Goal: Information Seeking & Learning: Learn about a topic

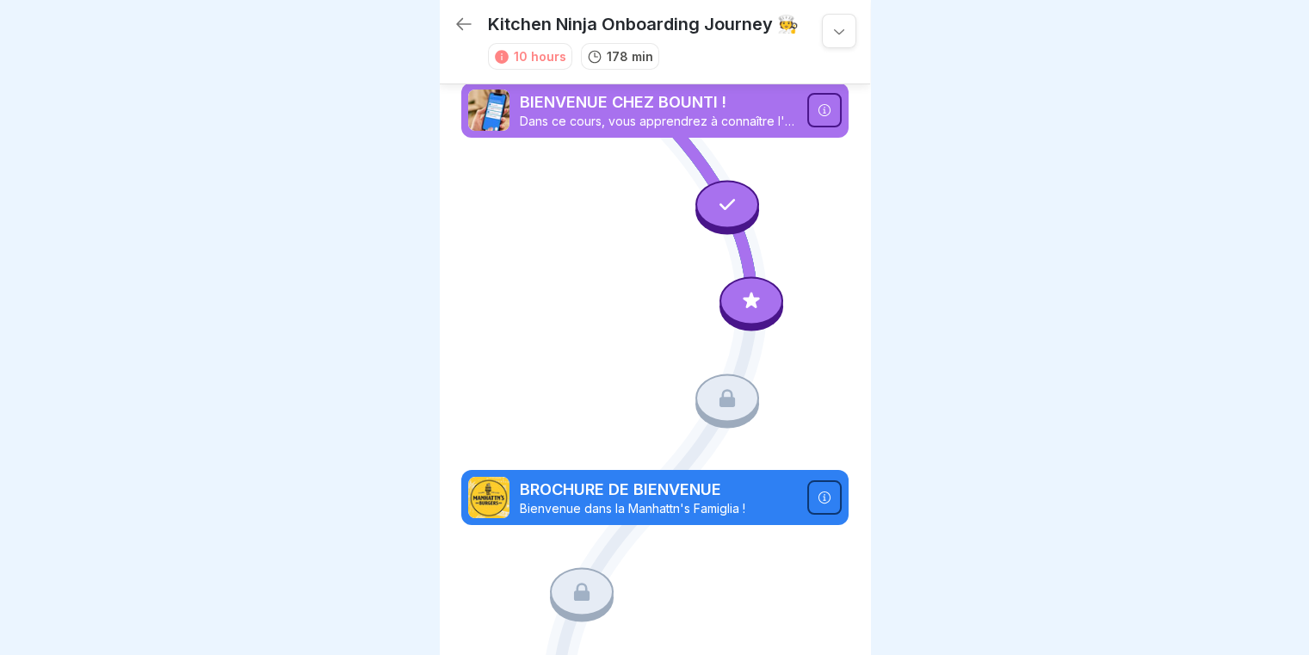
click at [730, 277] on div at bounding box center [751, 304] width 64 height 54
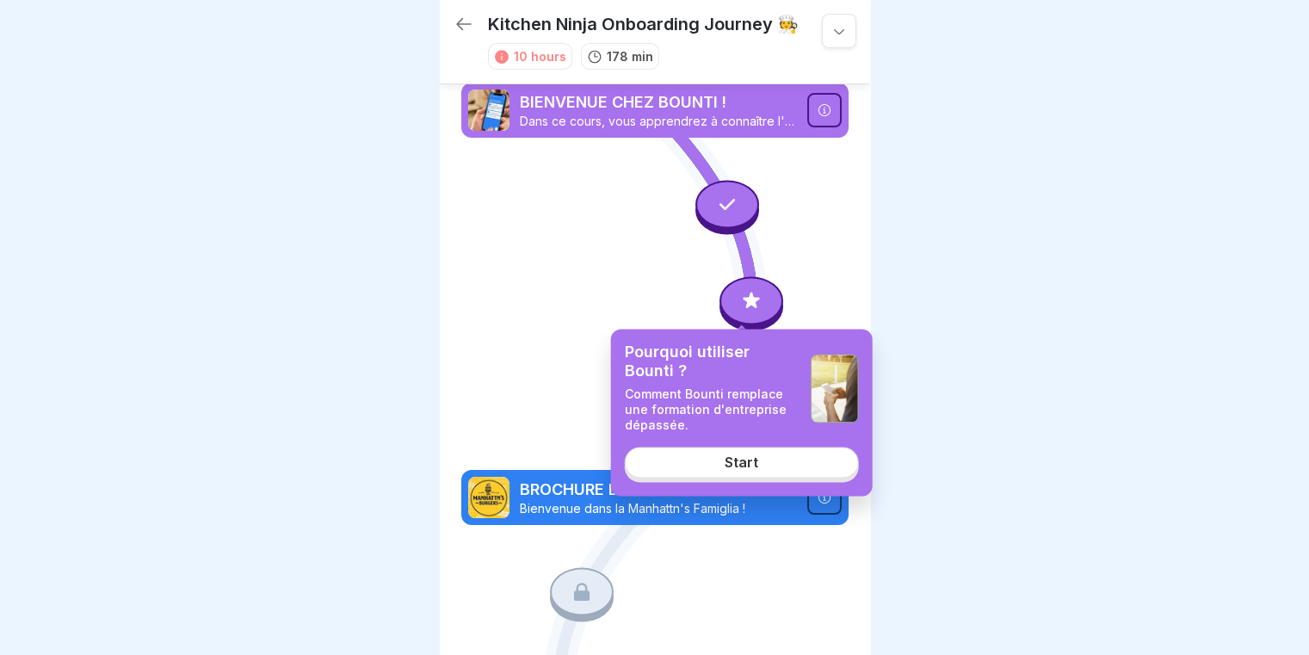
click at [695, 453] on link "Start" at bounding box center [742, 462] width 234 height 31
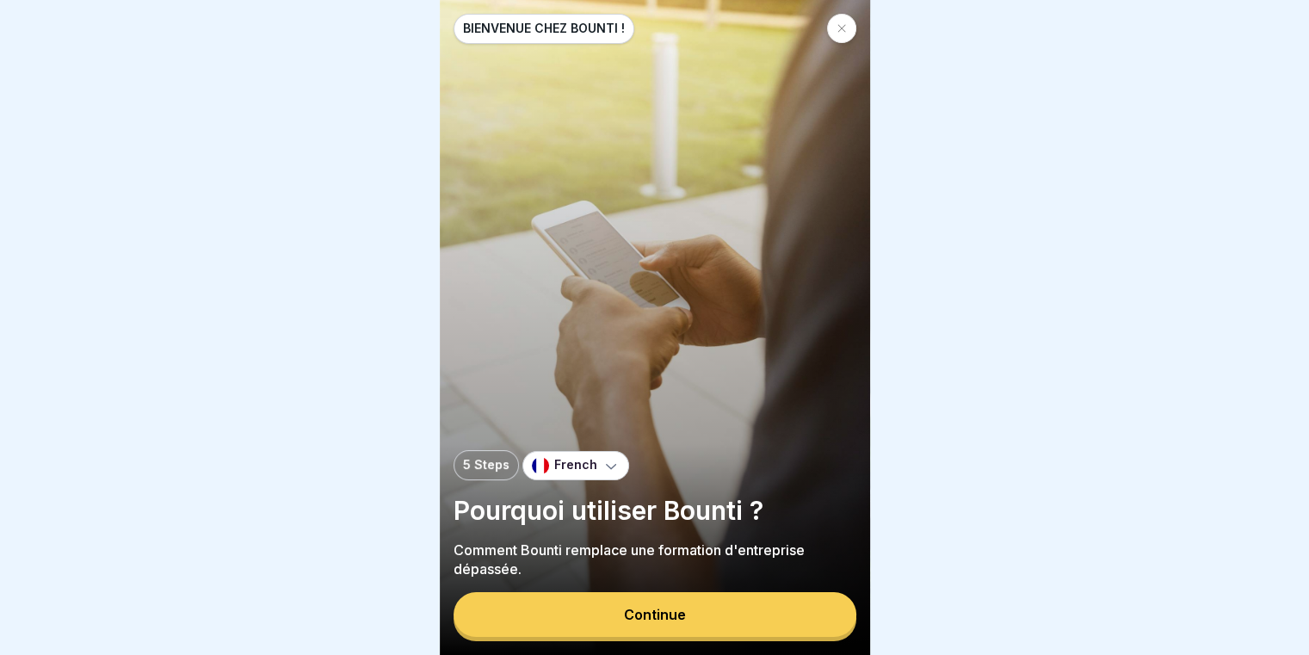
scroll to position [13, 0]
click at [630, 596] on button "Continue" at bounding box center [654, 614] width 403 height 45
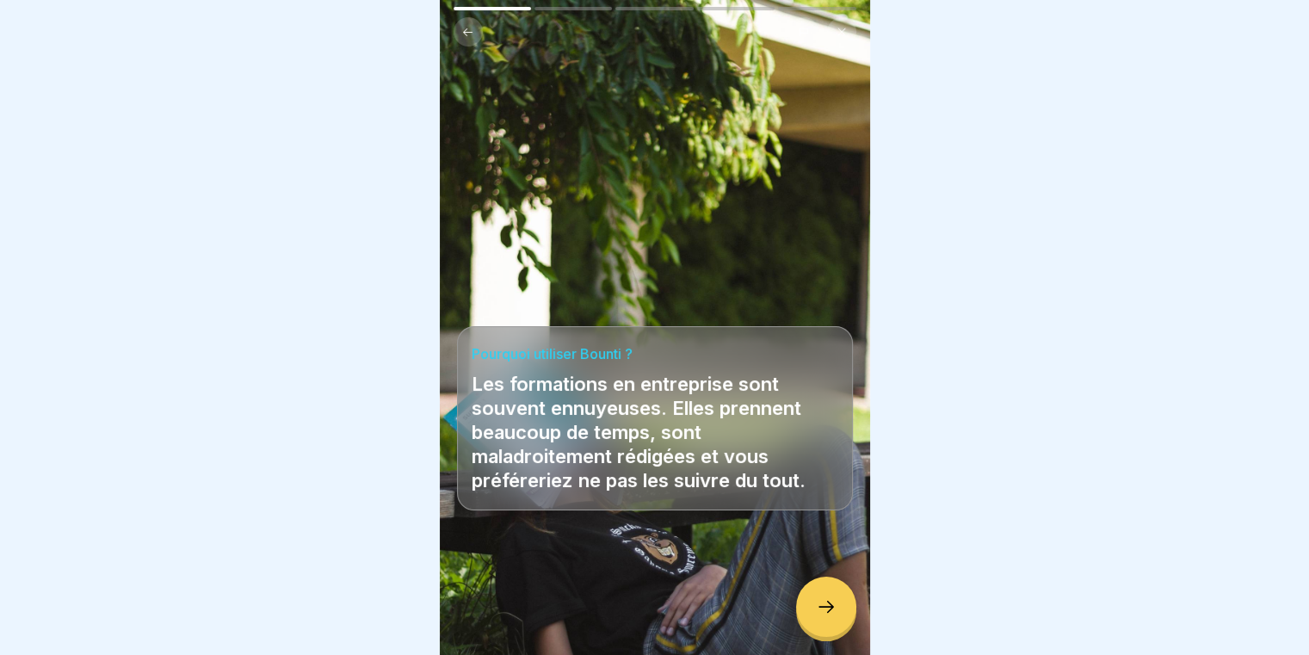
click at [810, 599] on div at bounding box center [826, 607] width 60 height 60
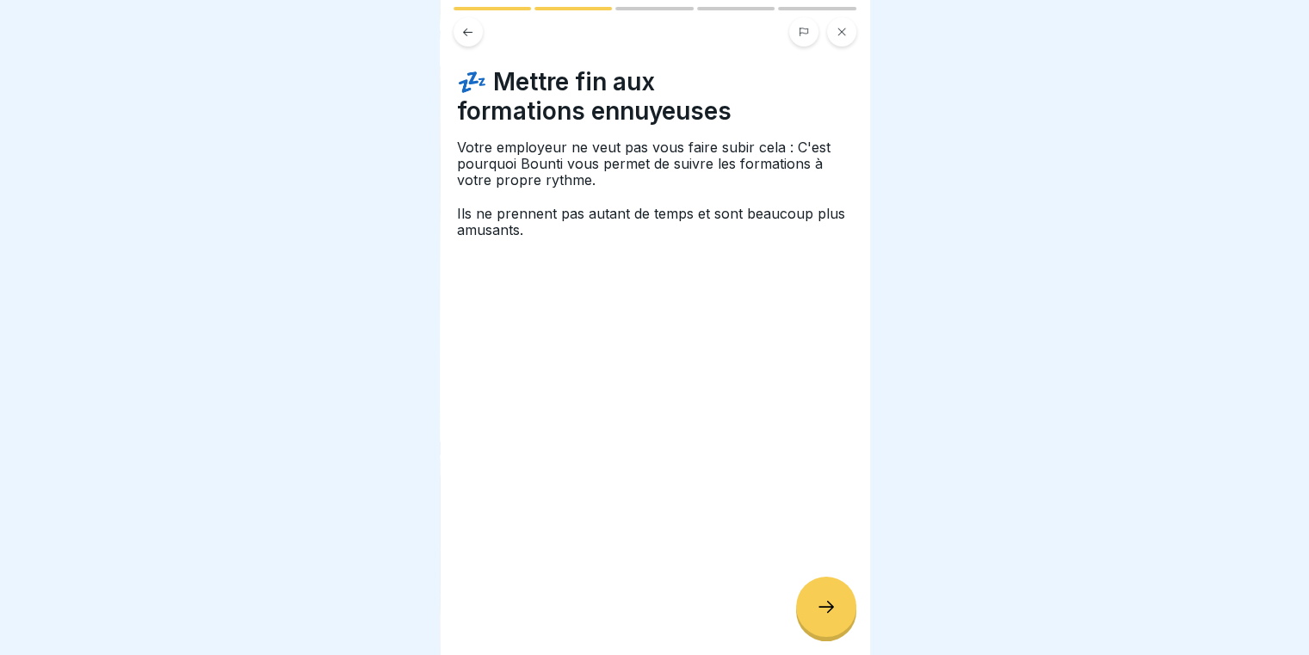
click at [810, 599] on div at bounding box center [826, 607] width 60 height 60
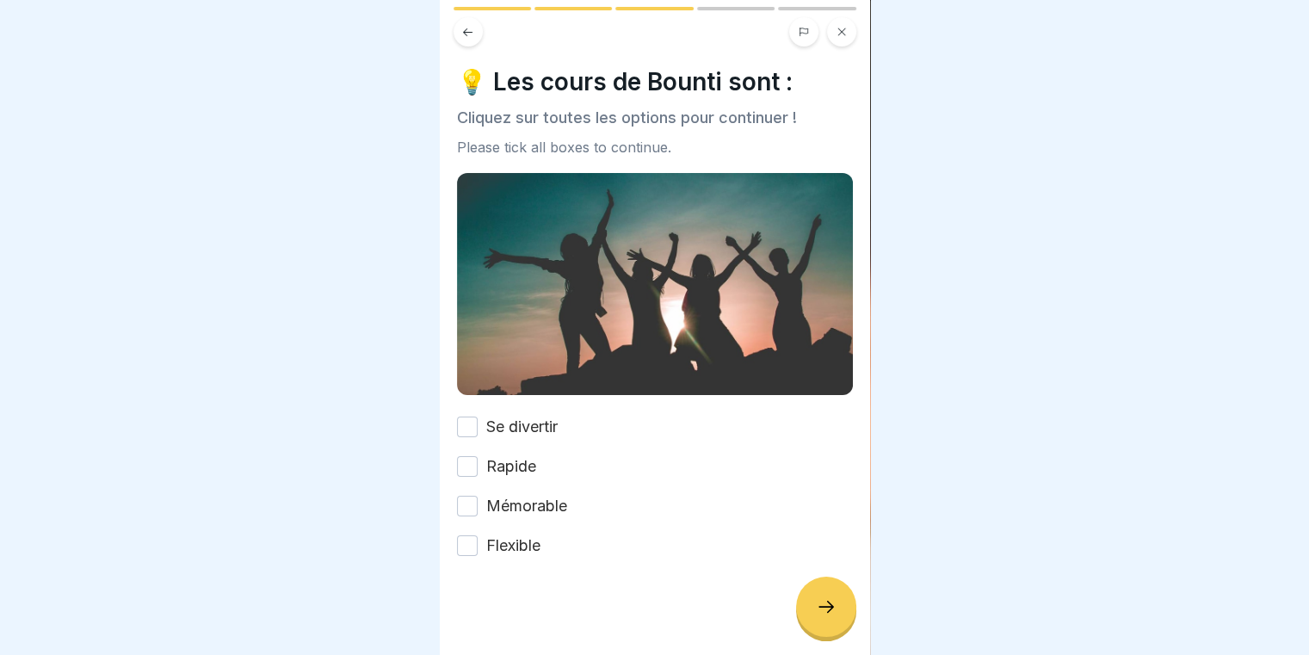
click at [810, 599] on div at bounding box center [826, 607] width 60 height 60
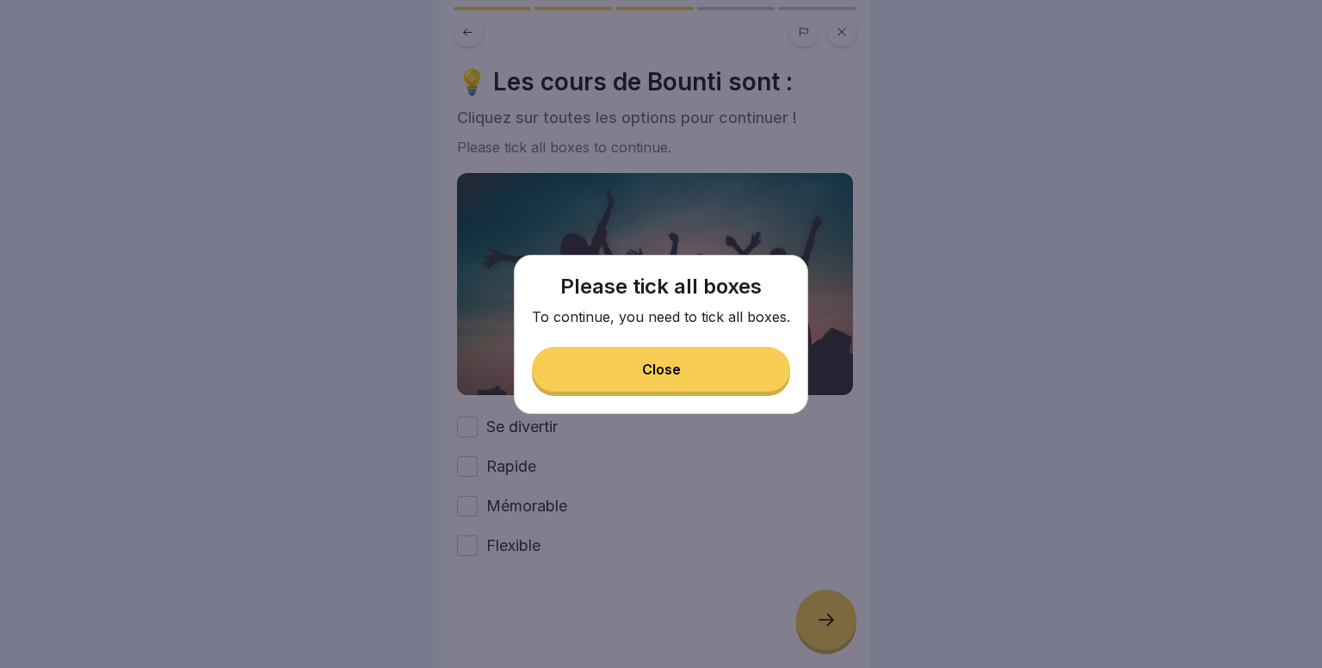
click at [712, 366] on button "Close" at bounding box center [661, 369] width 258 height 45
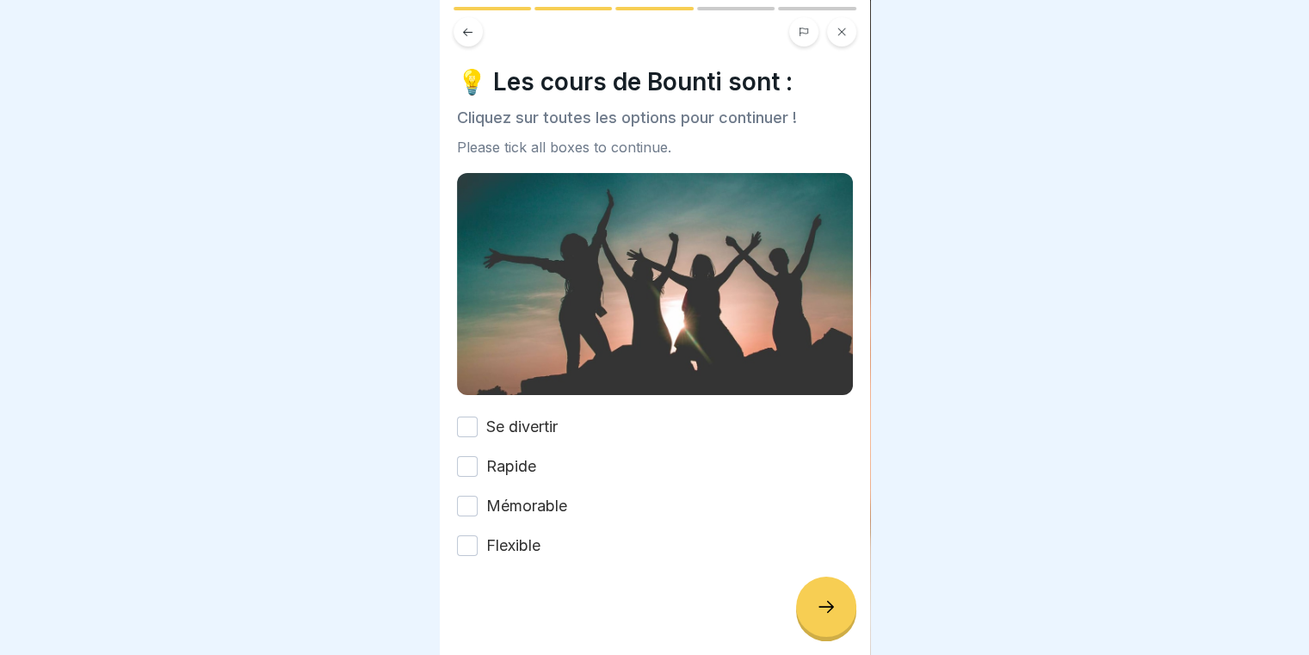
click at [456, 18] on div at bounding box center [654, 31] width 403 height 29
click at [475, 33] on button at bounding box center [467, 31] width 29 height 29
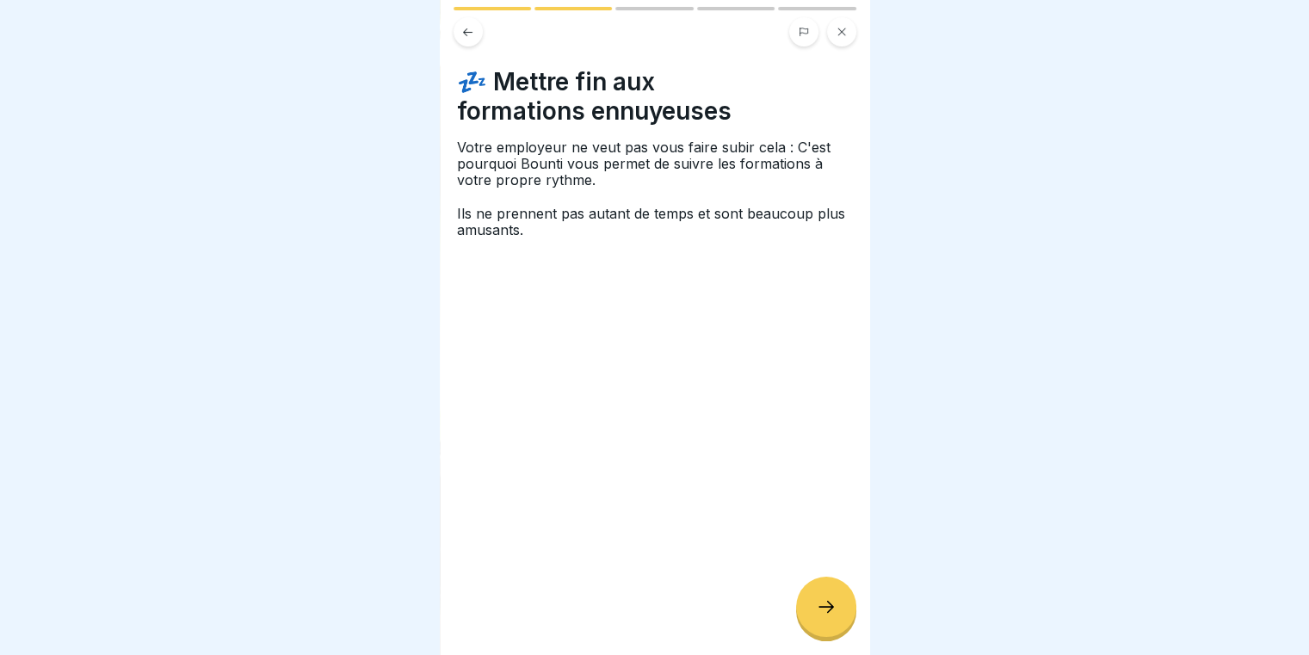
click at [478, 36] on button at bounding box center [467, 31] width 29 height 29
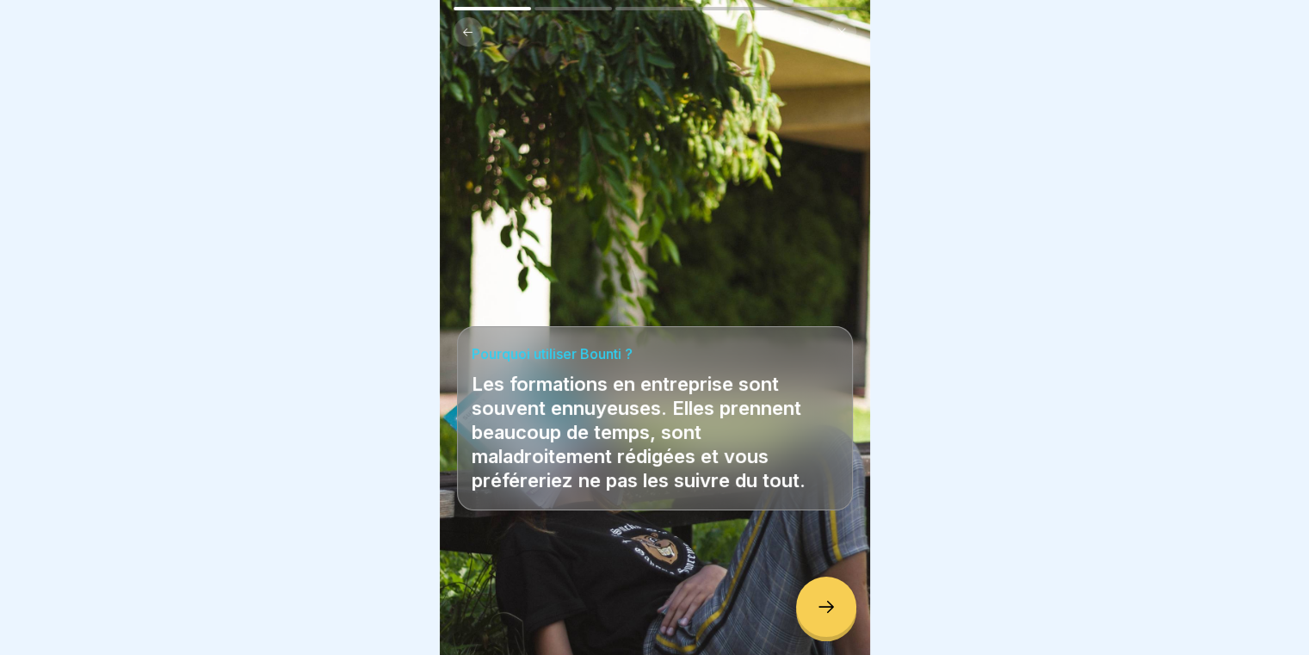
click at [480, 43] on div at bounding box center [654, 31] width 403 height 29
click at [468, 37] on icon at bounding box center [467, 32] width 13 height 13
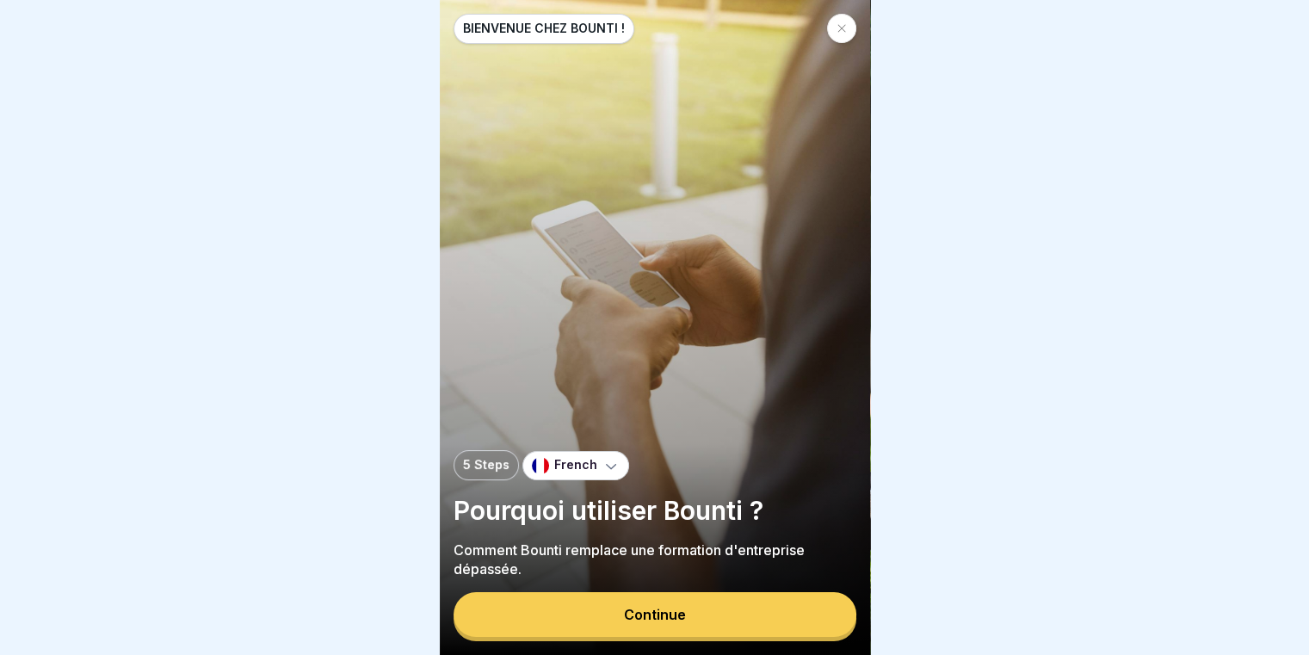
click at [695, 617] on button "Continue" at bounding box center [654, 614] width 403 height 45
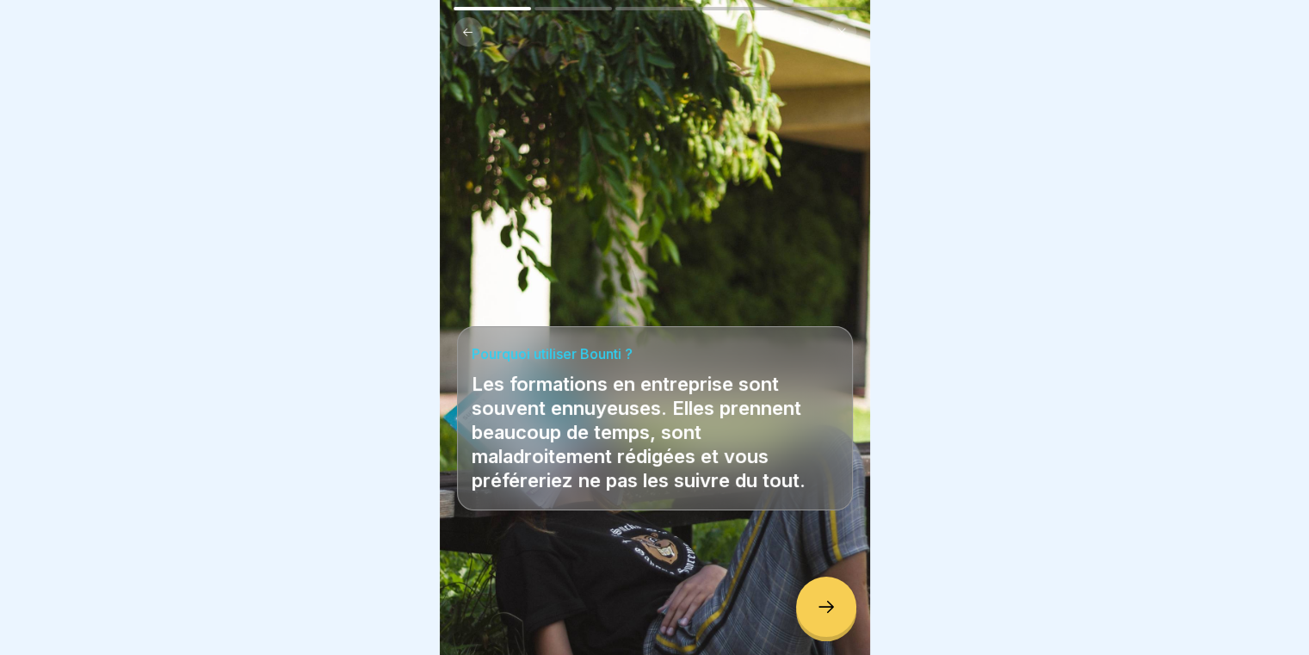
click at [830, 617] on icon at bounding box center [826, 606] width 21 height 21
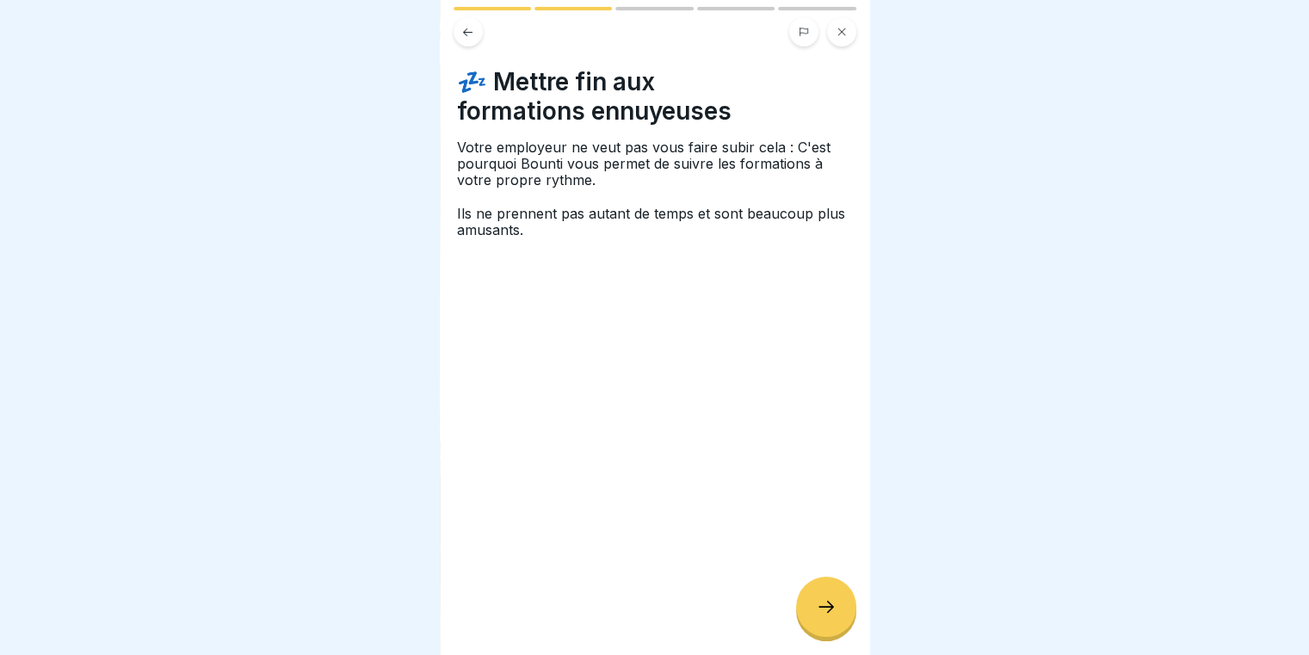
click at [830, 617] on icon at bounding box center [826, 606] width 21 height 21
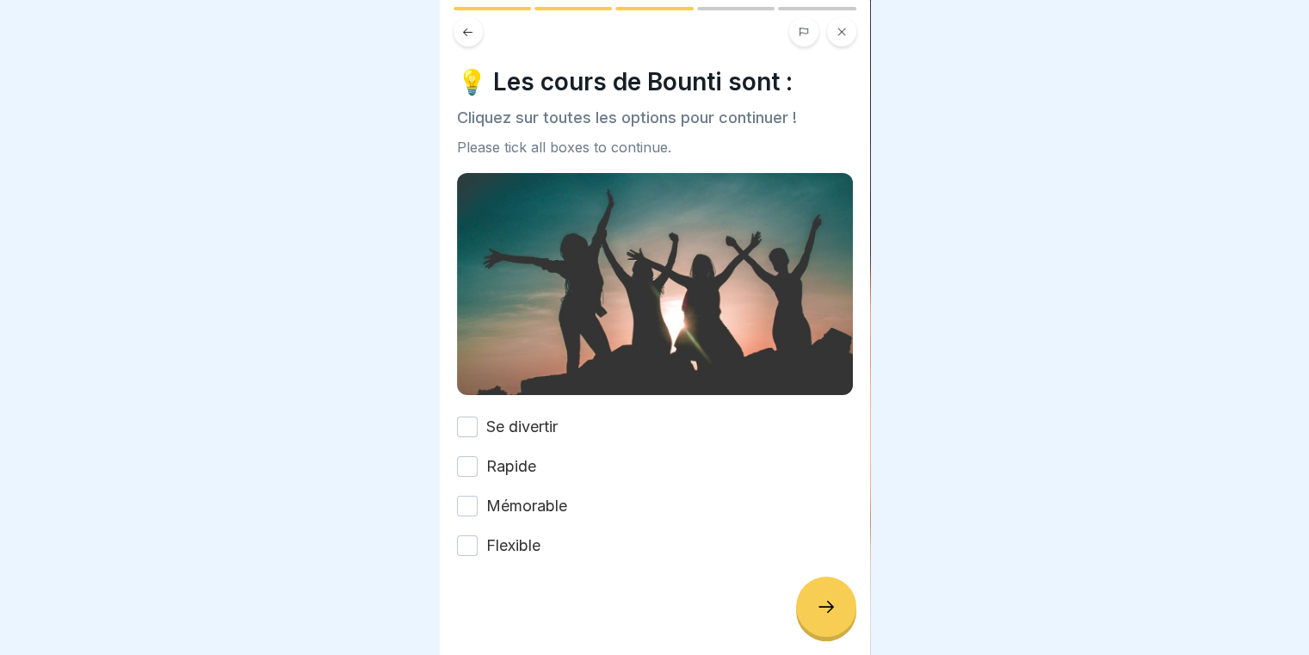
click at [475, 465] on button "Rapide" at bounding box center [467, 466] width 21 height 21
click at [812, 617] on div at bounding box center [826, 607] width 60 height 60
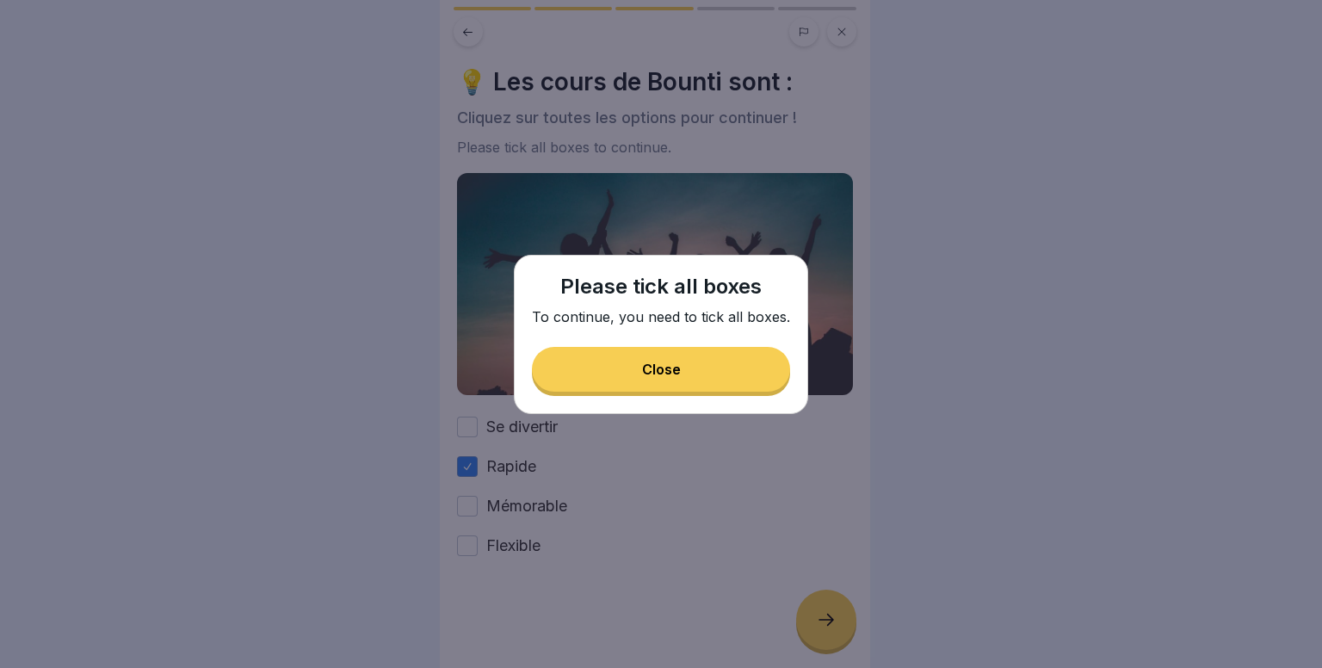
click at [720, 377] on button "Close" at bounding box center [661, 369] width 258 height 45
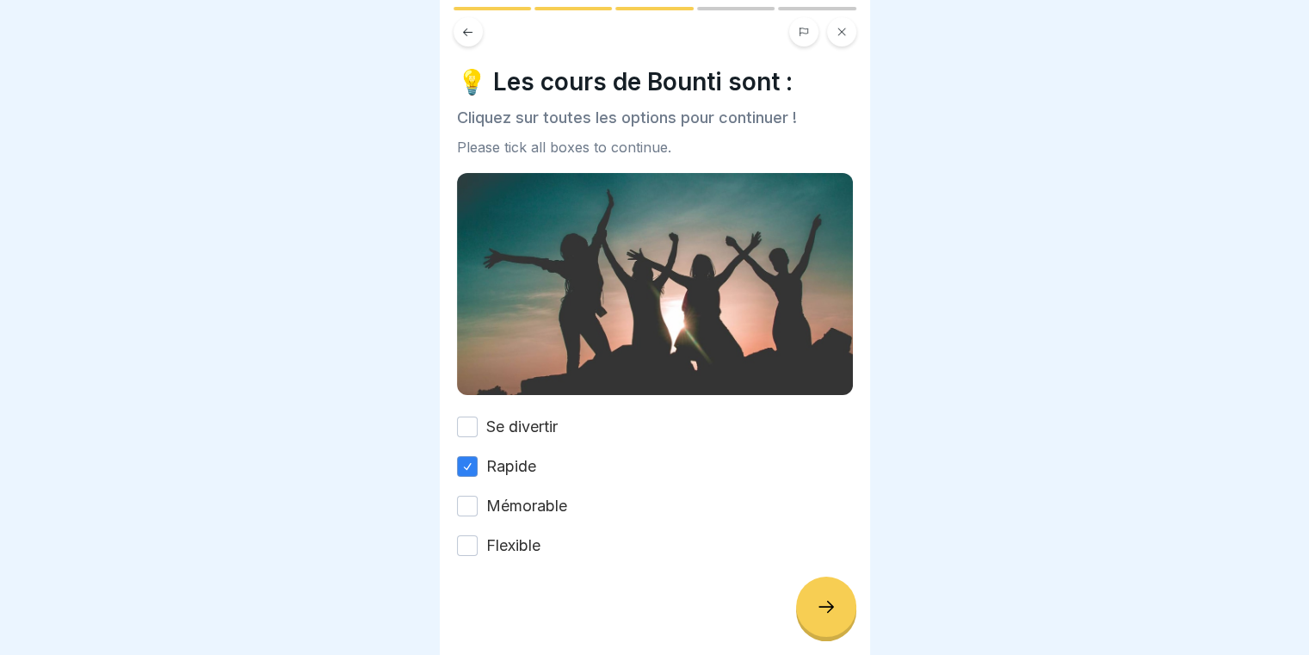
click at [521, 422] on label "Se divertir" at bounding box center [521, 427] width 71 height 22
click at [478, 422] on button "Se divertir" at bounding box center [467, 426] width 21 height 21
click at [484, 509] on div "Mémorable" at bounding box center [512, 506] width 110 height 22
click at [506, 497] on label "Mémorable" at bounding box center [526, 506] width 81 height 22
click at [478, 497] on button "Mémorable" at bounding box center [467, 506] width 21 height 21
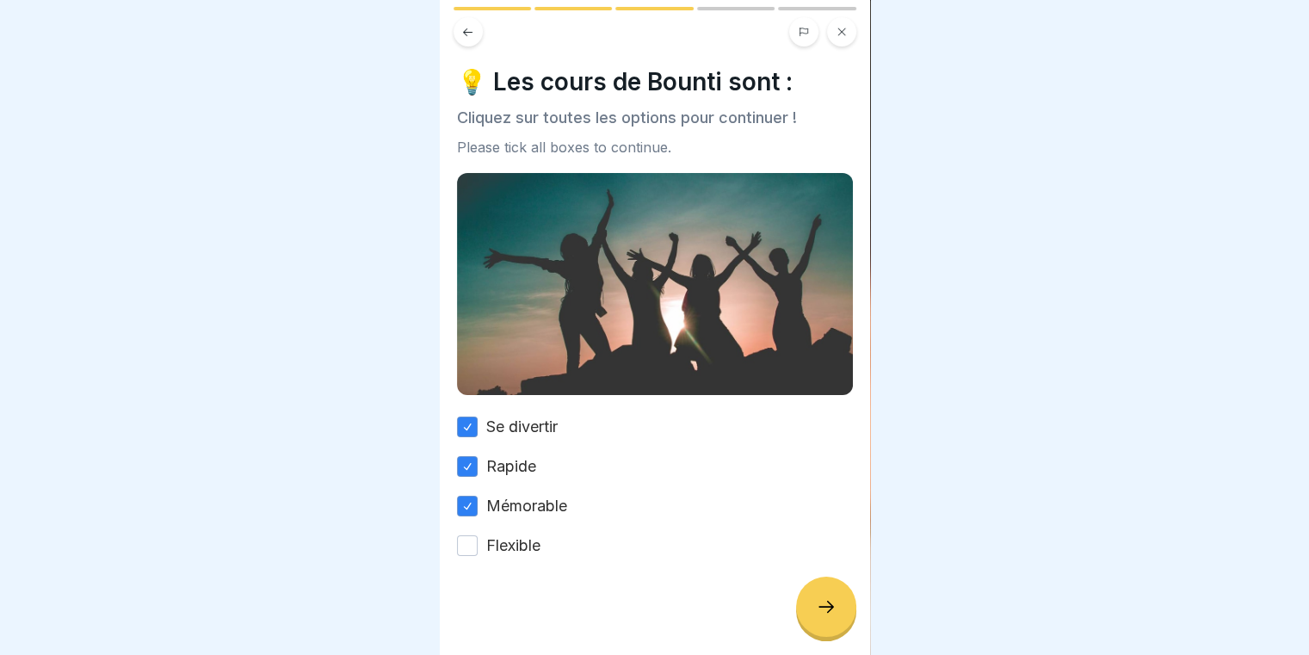
click at [511, 566] on div at bounding box center [655, 608] width 396 height 103
click at [527, 545] on label "Flexible" at bounding box center [513, 545] width 54 height 22
click at [478, 545] on button "Flexible" at bounding box center [467, 545] width 21 height 21
click at [830, 617] on icon at bounding box center [826, 606] width 21 height 21
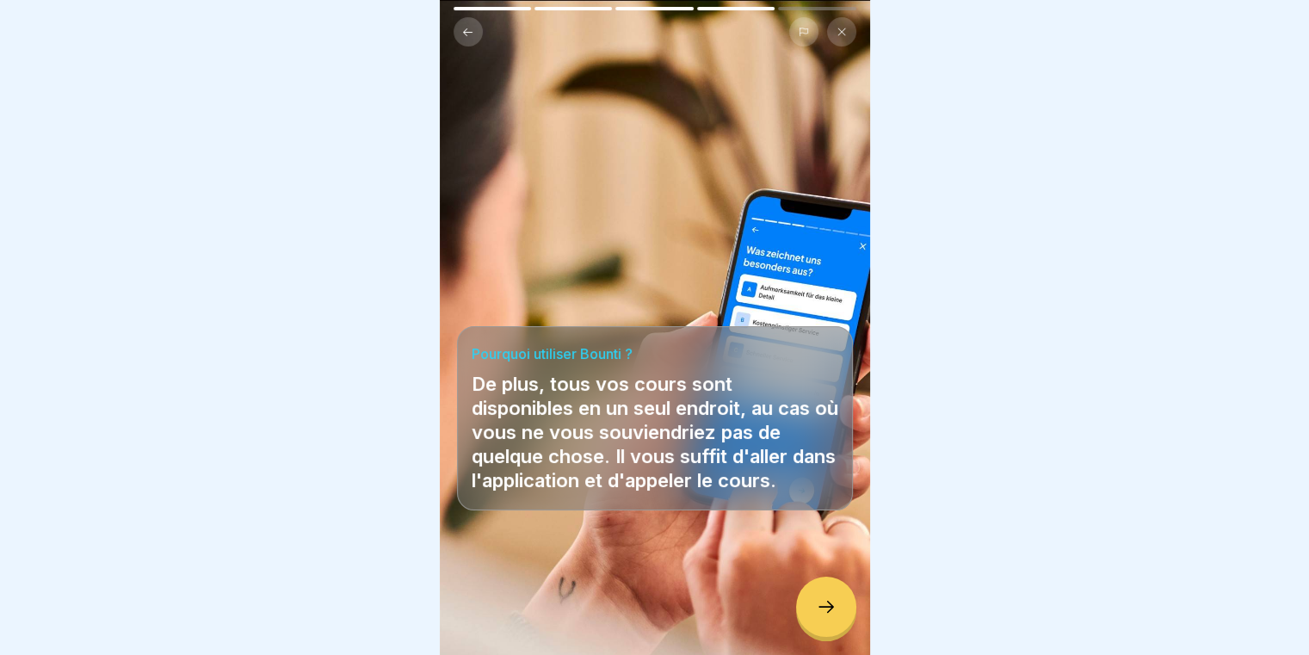
click at [830, 617] on icon at bounding box center [826, 606] width 21 height 21
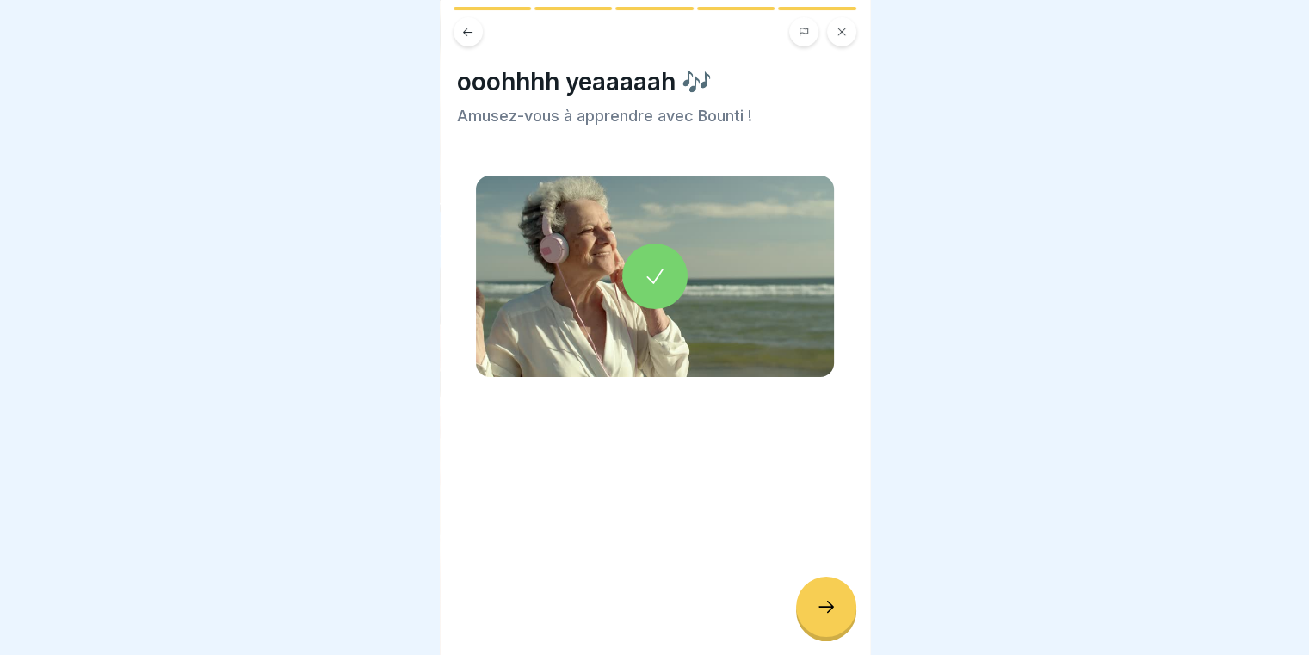
click at [830, 617] on icon at bounding box center [826, 606] width 21 height 21
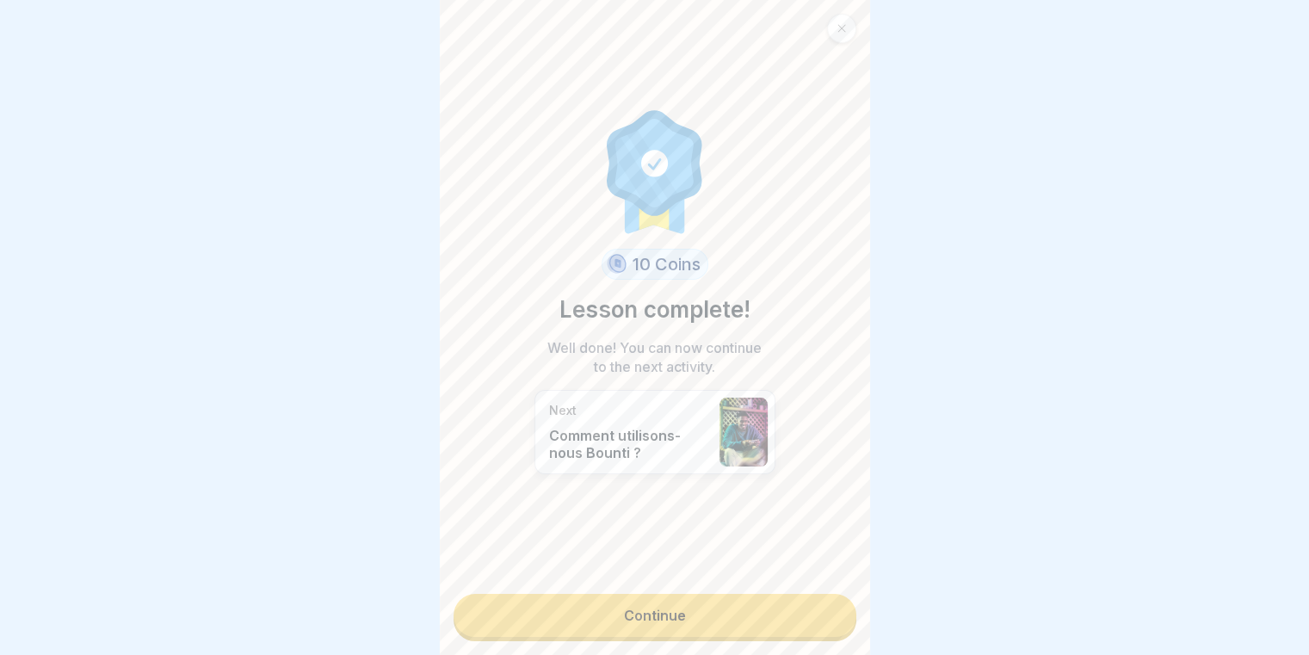
click at [780, 627] on link "Continue" at bounding box center [654, 615] width 403 height 43
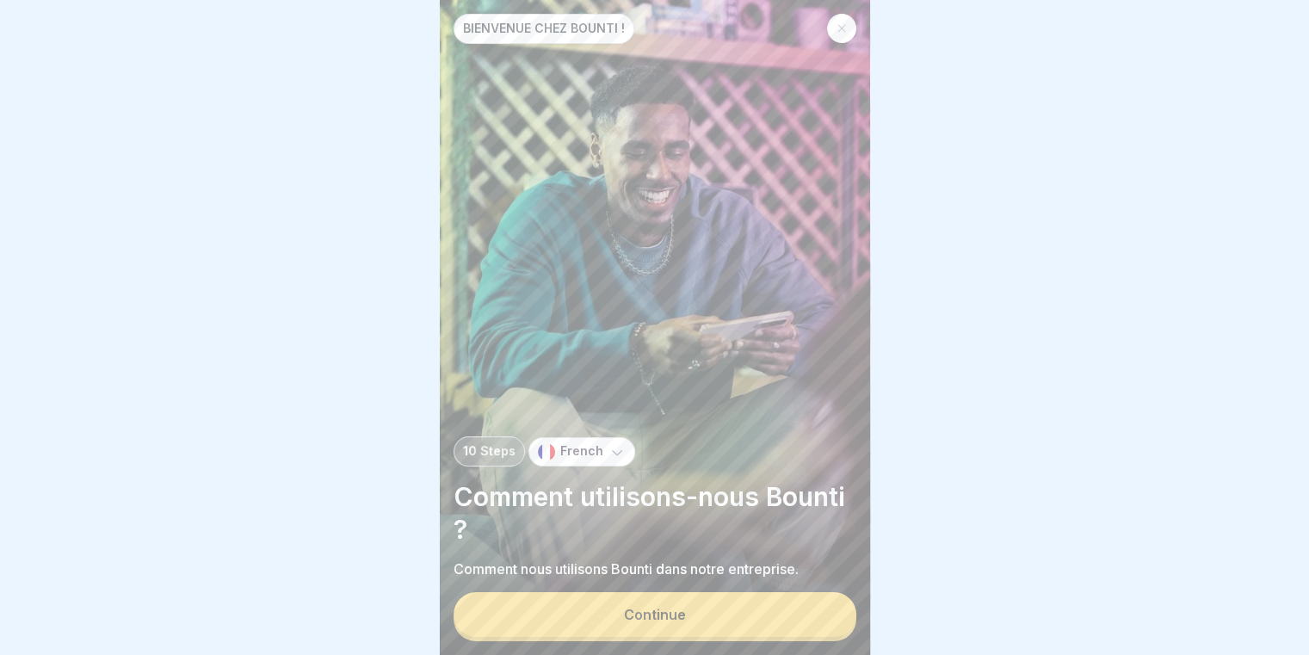
click at [658, 610] on button "Continue" at bounding box center [654, 614] width 403 height 45
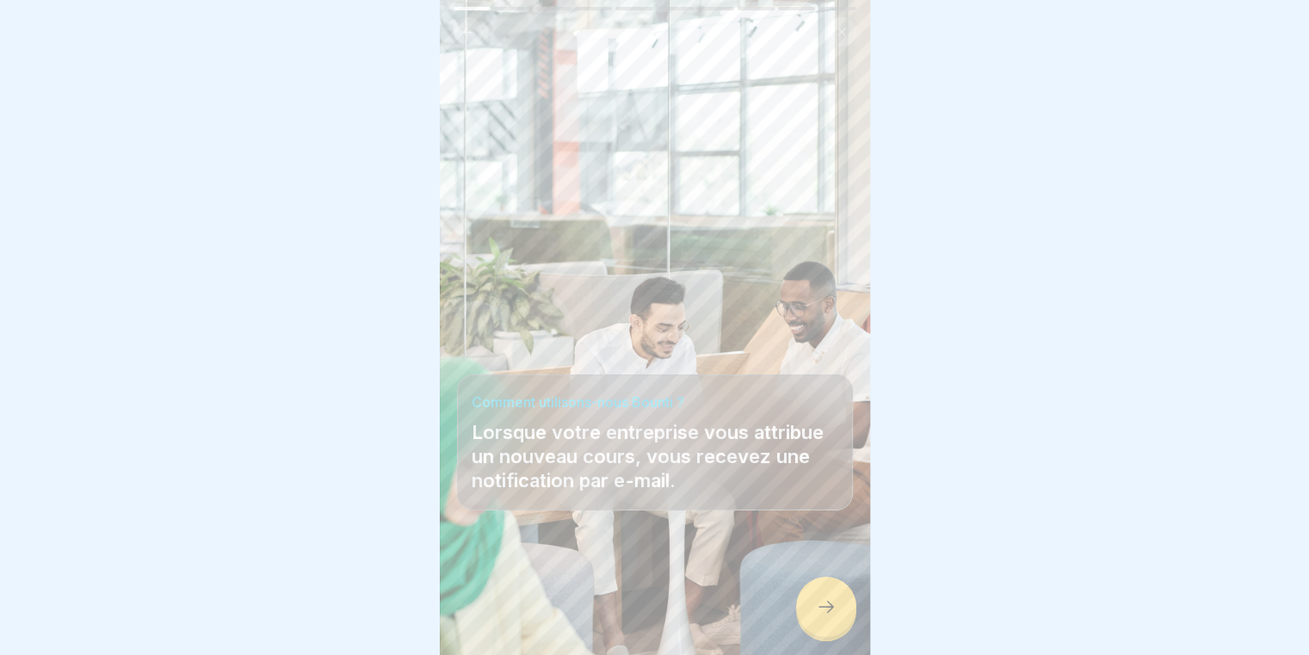
click at [811, 607] on div at bounding box center [826, 607] width 60 height 60
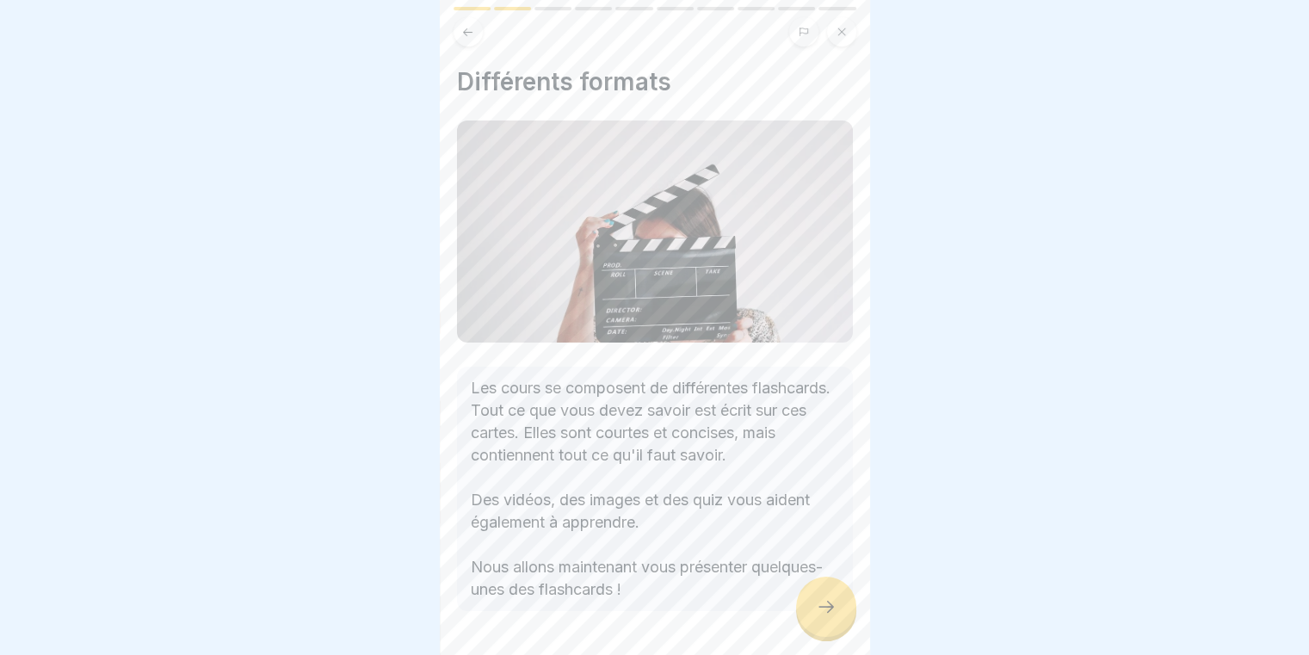
click at [811, 607] on div at bounding box center [826, 607] width 60 height 60
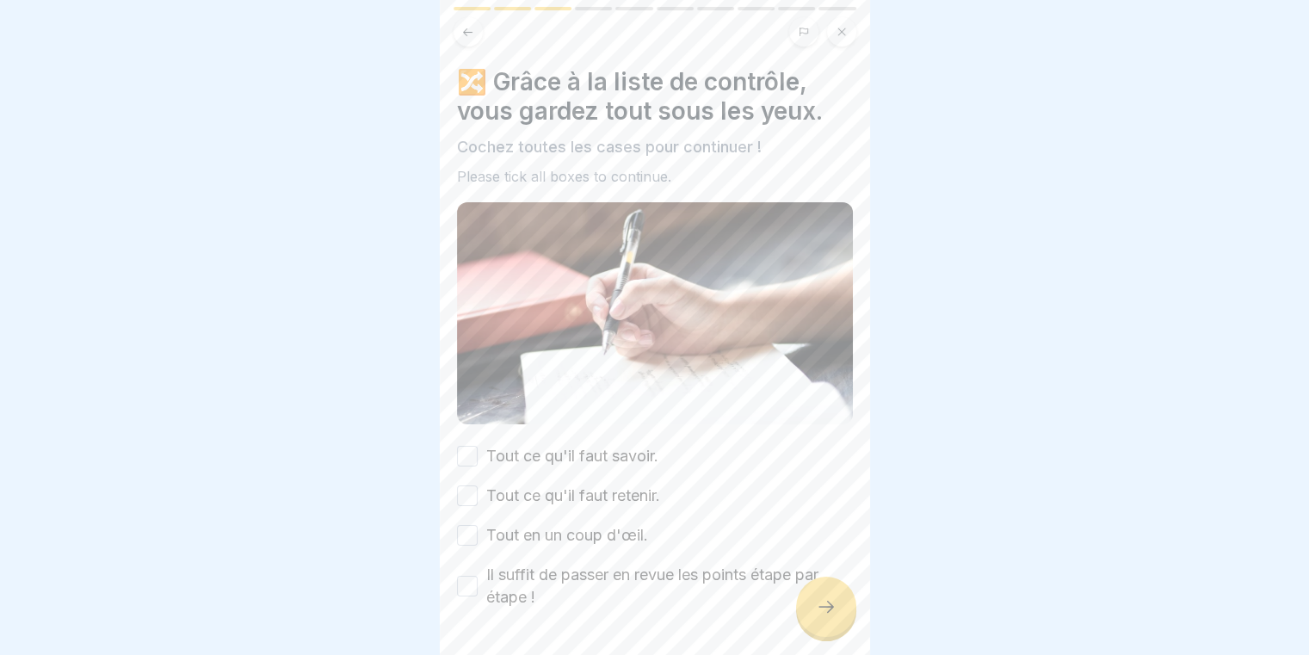
click at [811, 607] on div at bounding box center [826, 607] width 60 height 60
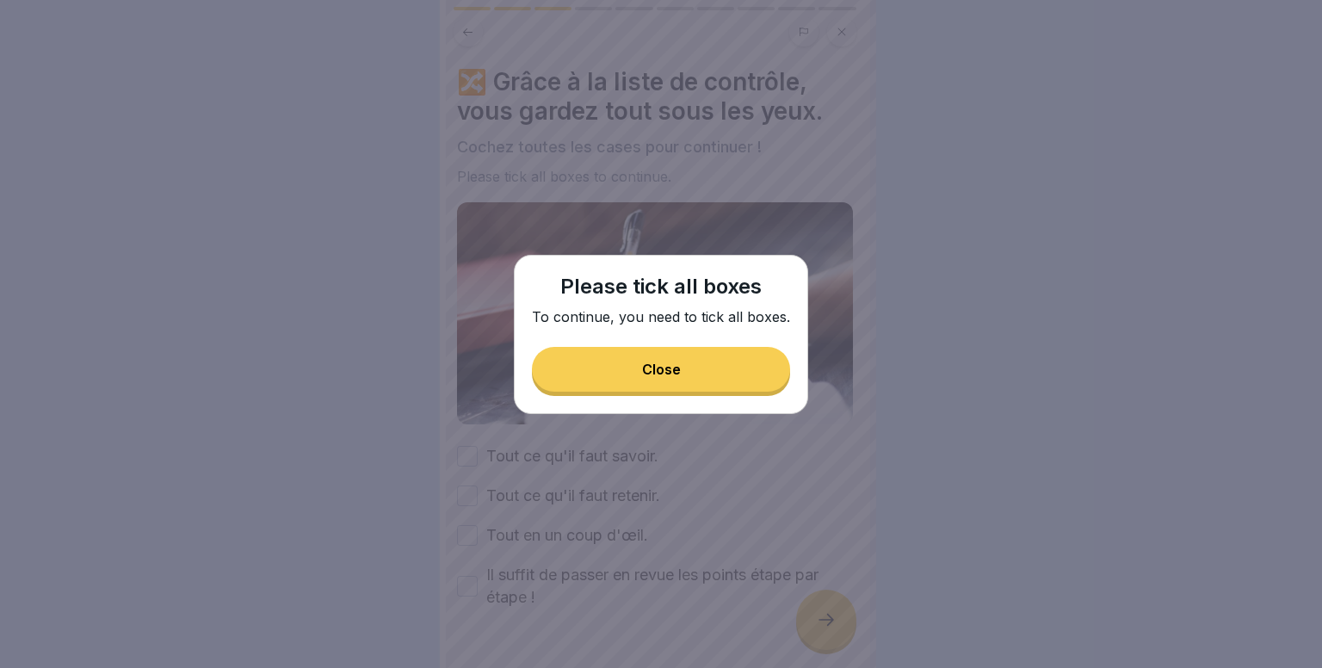
click at [736, 378] on button "Close" at bounding box center [661, 369] width 258 height 45
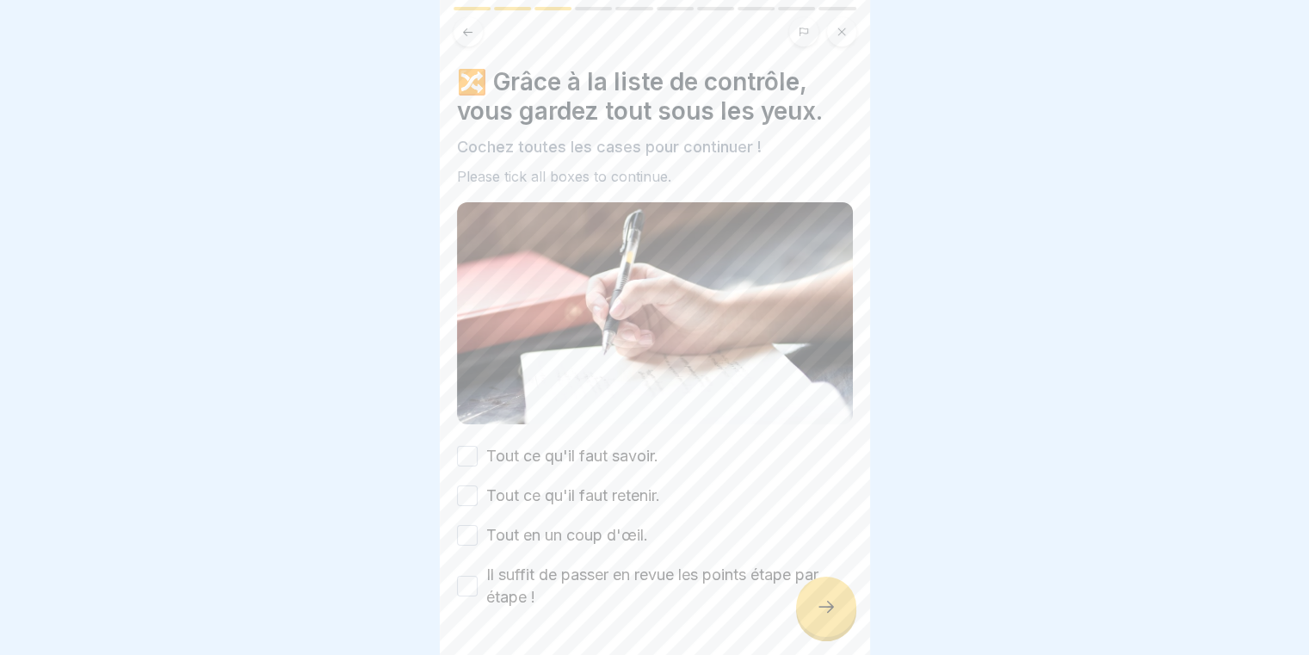
click at [578, 433] on div "🔀 Grâce à la liste de contrôle, vous gardez tout sous les yeux. Cochez toutes l…" at bounding box center [655, 337] width 396 height 541
click at [558, 449] on label "Tout ce qu'il faut savoir." at bounding box center [572, 456] width 172 height 22
click at [478, 449] on button "Tout ce qu'il faut savoir." at bounding box center [467, 456] width 21 height 21
click at [543, 484] on label "Tout ce qu'il faut retenir." at bounding box center [573, 495] width 174 height 22
click at [478, 485] on button "Tout ce qu'il faut retenir." at bounding box center [467, 495] width 21 height 21
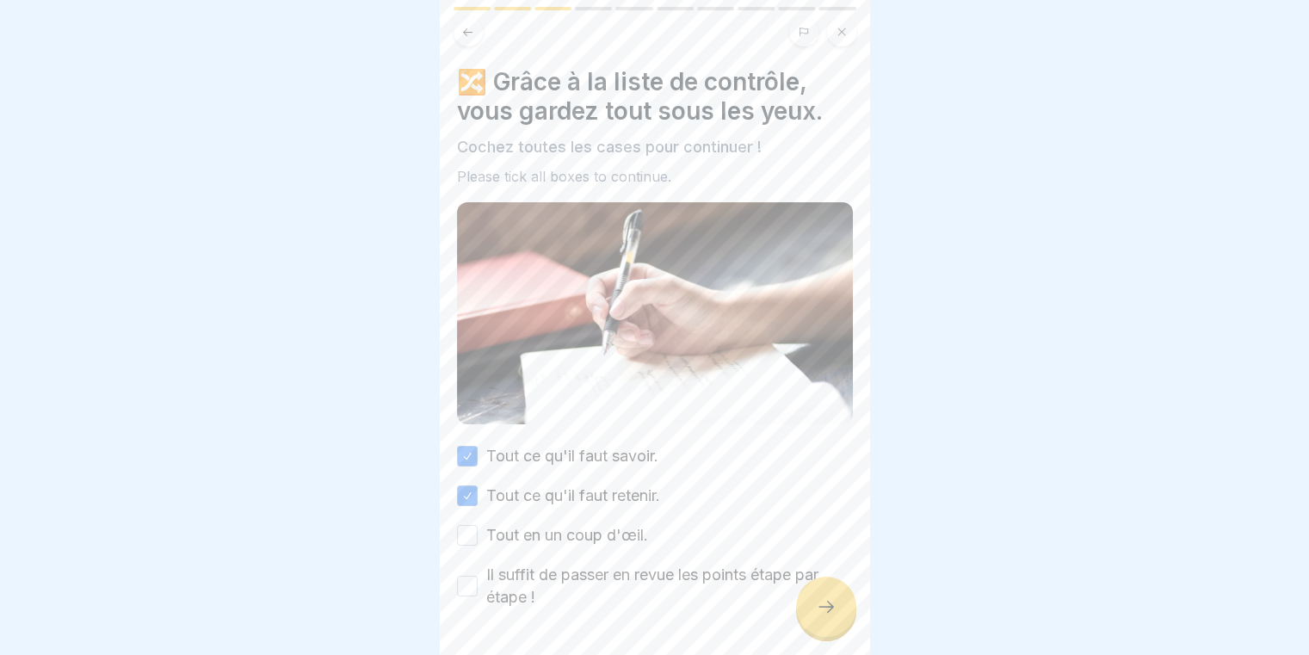
click at [530, 524] on label "Tout en un coup d'œil." at bounding box center [567, 535] width 162 height 22
click at [478, 525] on button "Tout en un coup d'œil." at bounding box center [467, 535] width 21 height 21
click at [529, 550] on div "Tout ce qu'il faut savoir. Tout ce qu'il faut retenir. Tout en un coup d'œil. I…" at bounding box center [655, 526] width 396 height 163
click at [534, 564] on label "Il suffit de passer en revue les points étape par étape !" at bounding box center [669, 586] width 367 height 45
click at [478, 576] on button "Il suffit de passer en revue les points étape par étape !" at bounding box center [467, 586] width 21 height 21
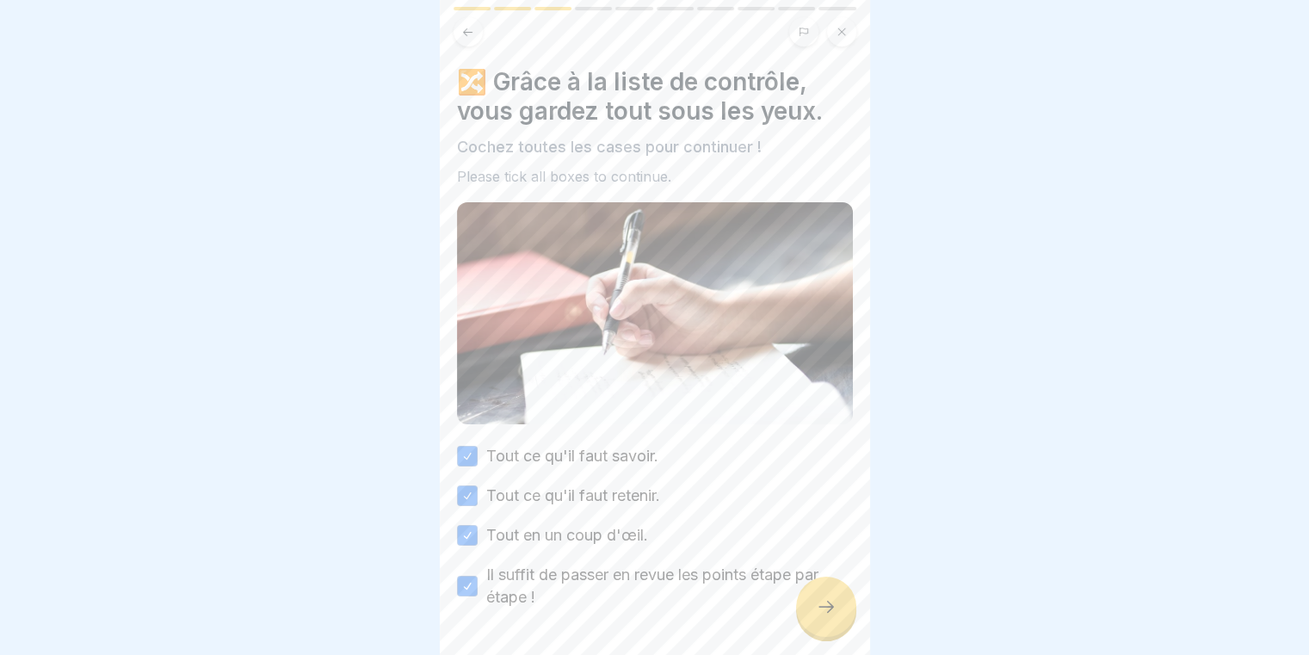
click at [808, 626] on div at bounding box center [826, 607] width 60 height 60
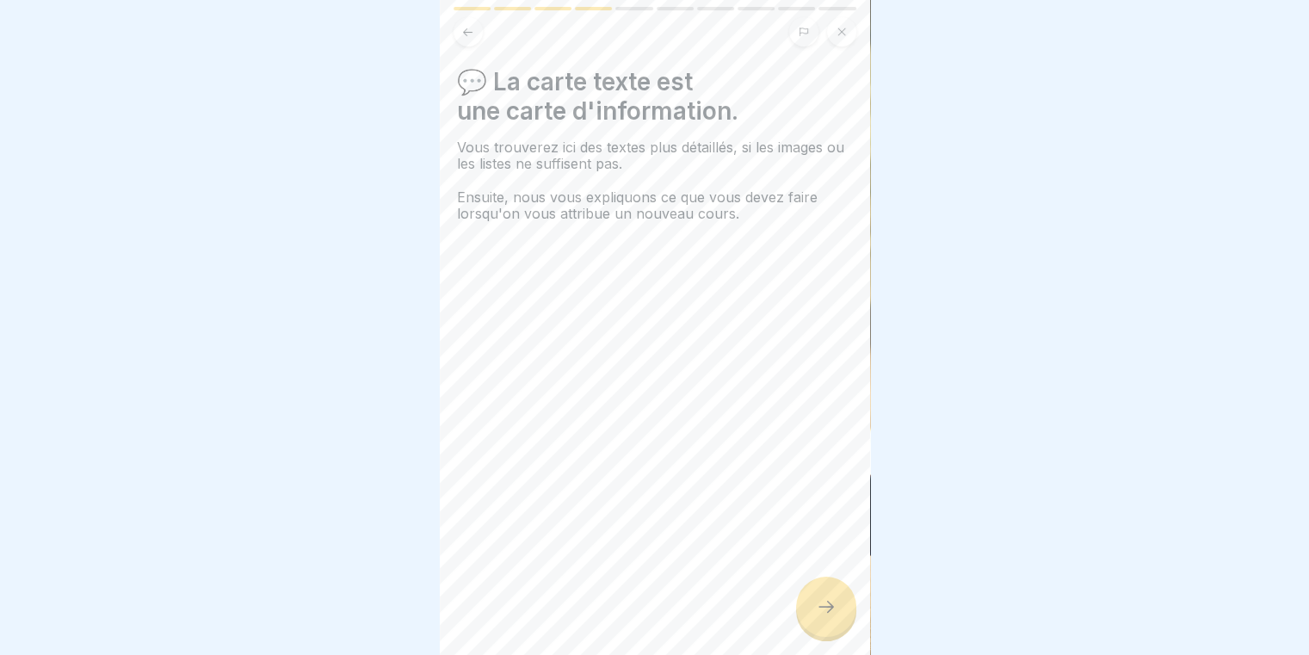
click at [799, 613] on div at bounding box center [826, 607] width 60 height 60
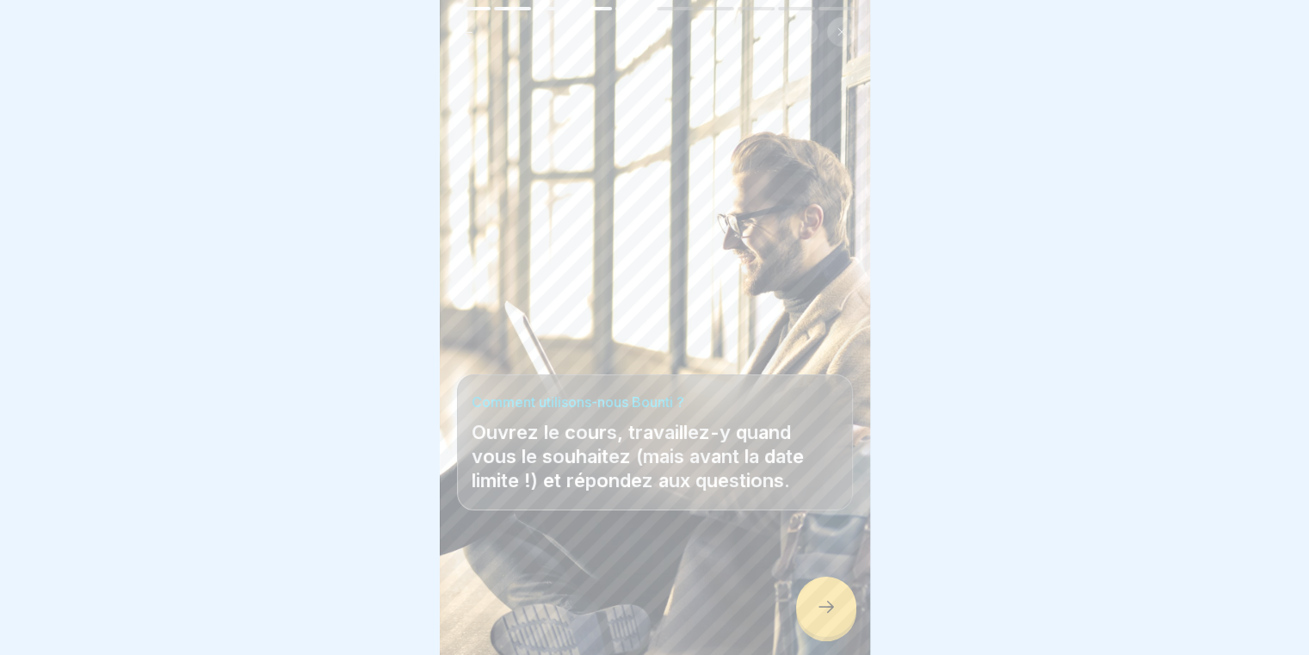
click at [799, 612] on div at bounding box center [826, 607] width 60 height 60
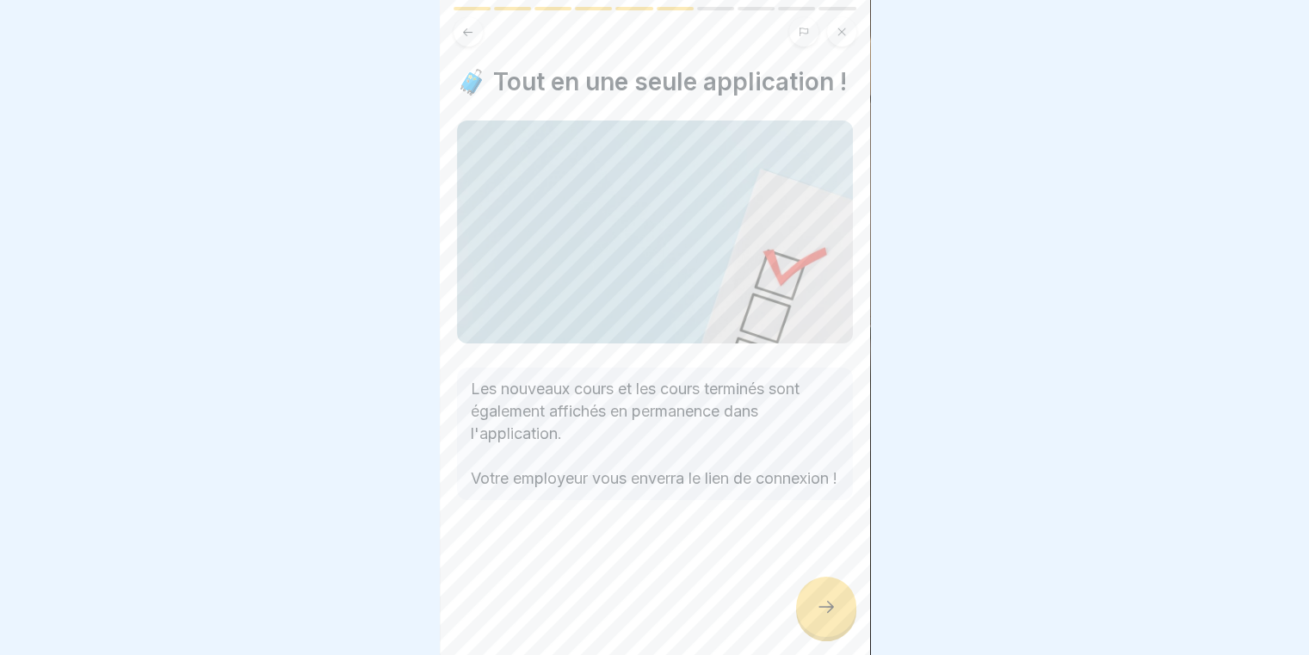
click at [799, 612] on div at bounding box center [826, 607] width 60 height 60
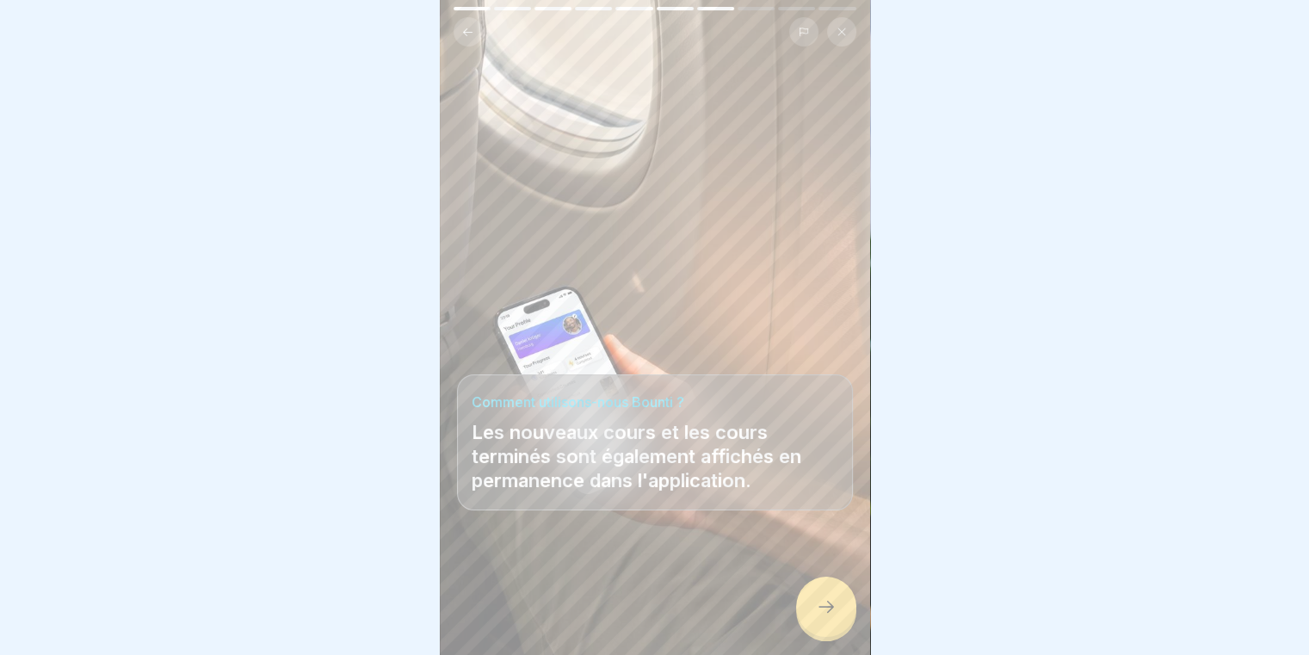
click at [799, 612] on div at bounding box center [826, 607] width 60 height 60
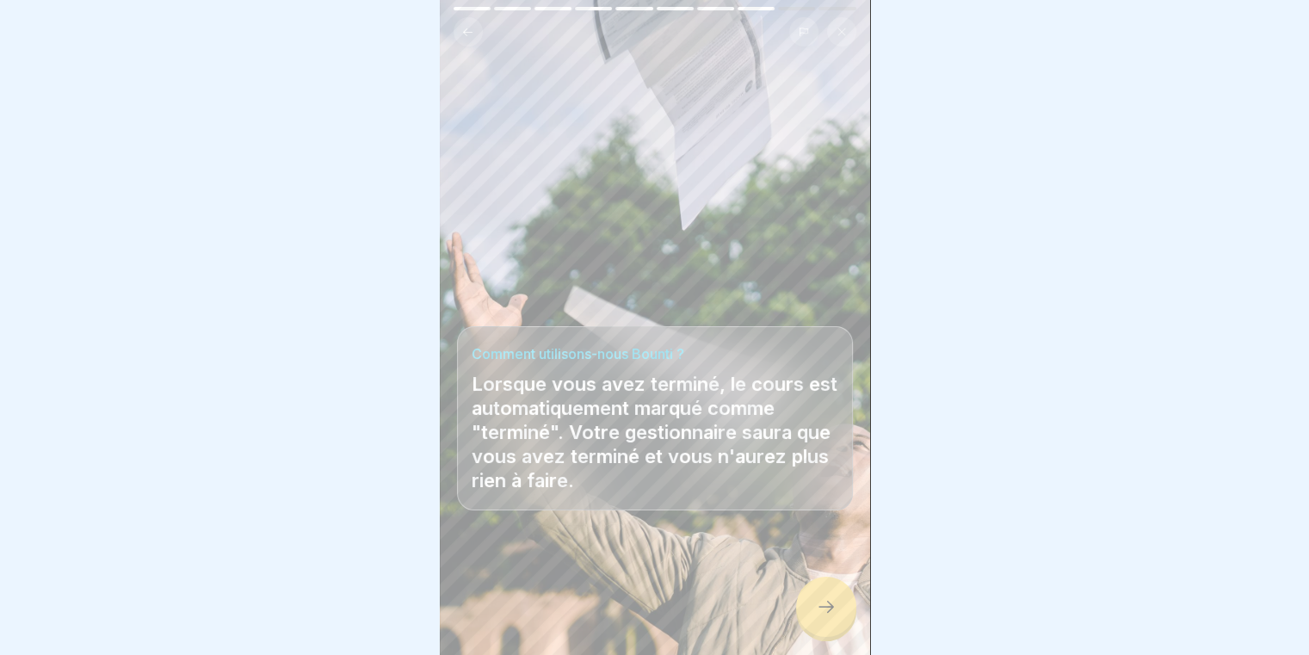
click at [799, 612] on div at bounding box center [826, 607] width 60 height 60
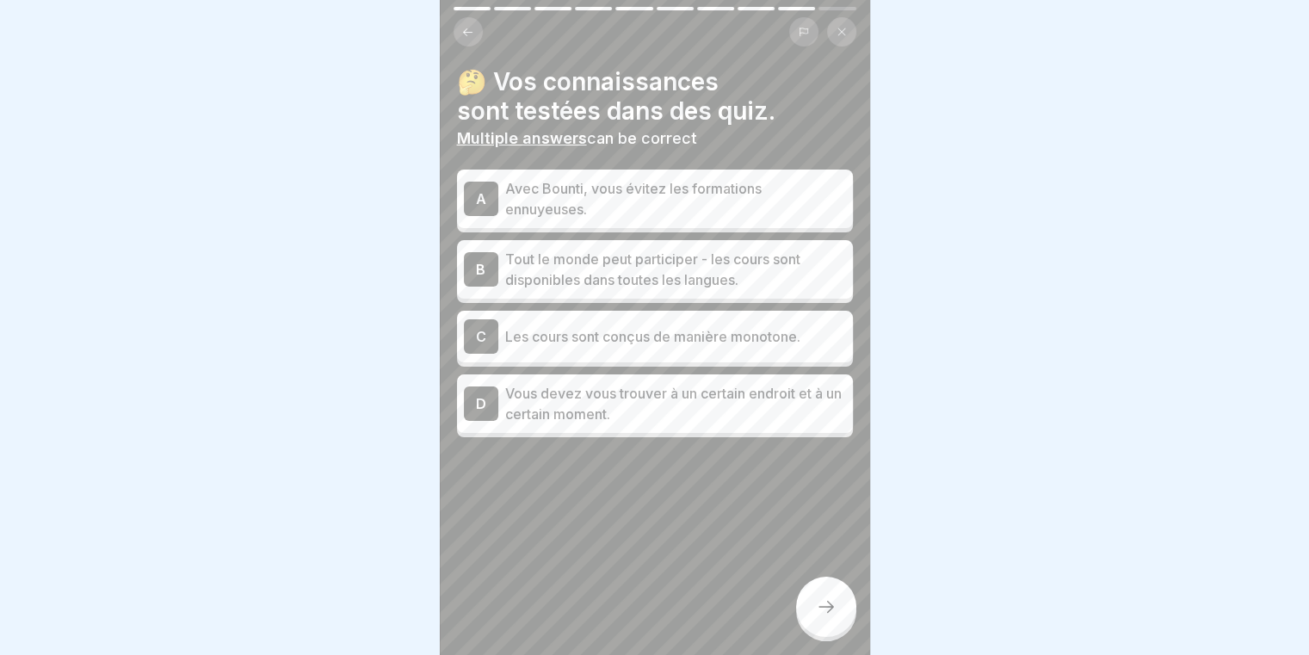
click at [466, 31] on icon at bounding box center [467, 32] width 9 height 8
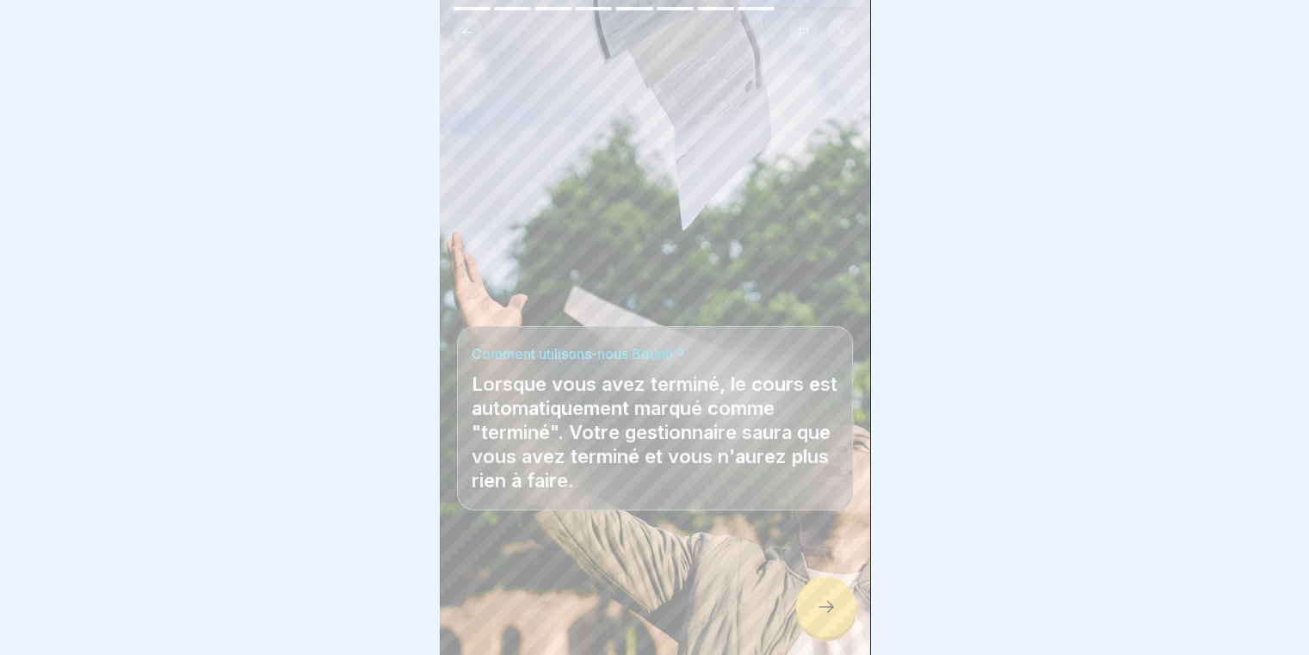
click at [466, 31] on icon at bounding box center [467, 32] width 9 height 8
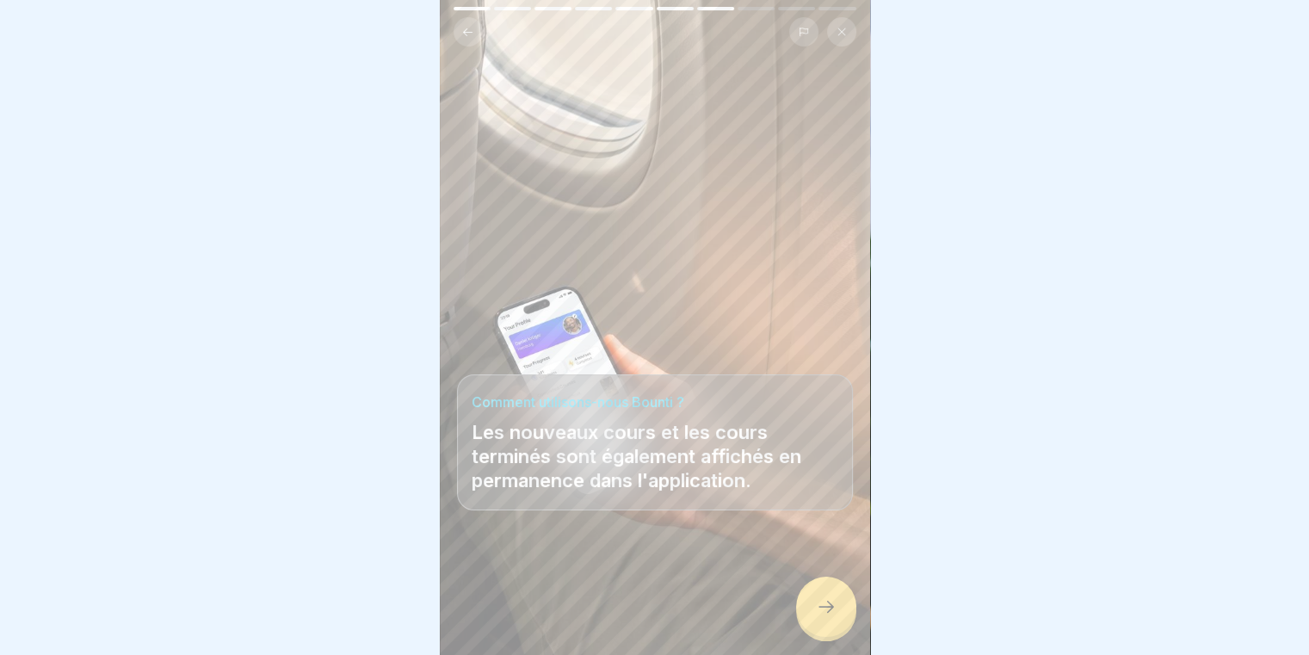
click at [466, 31] on icon at bounding box center [467, 32] width 9 height 8
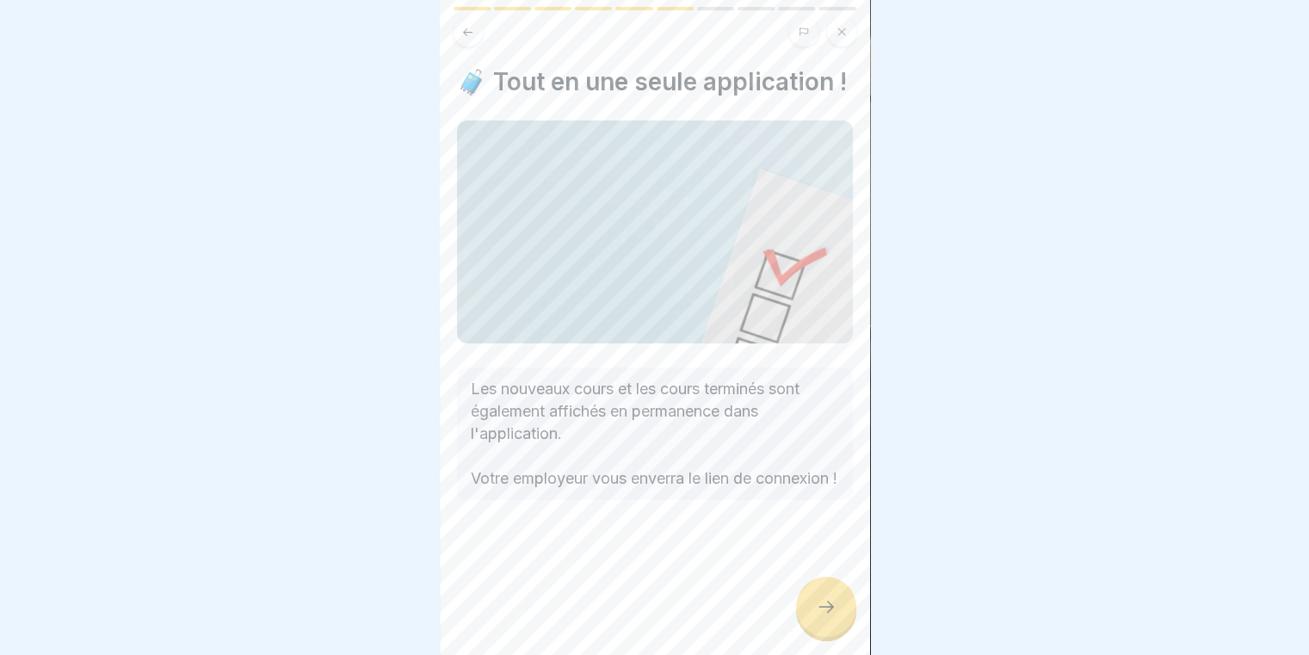
click at [823, 616] on icon at bounding box center [826, 606] width 21 height 21
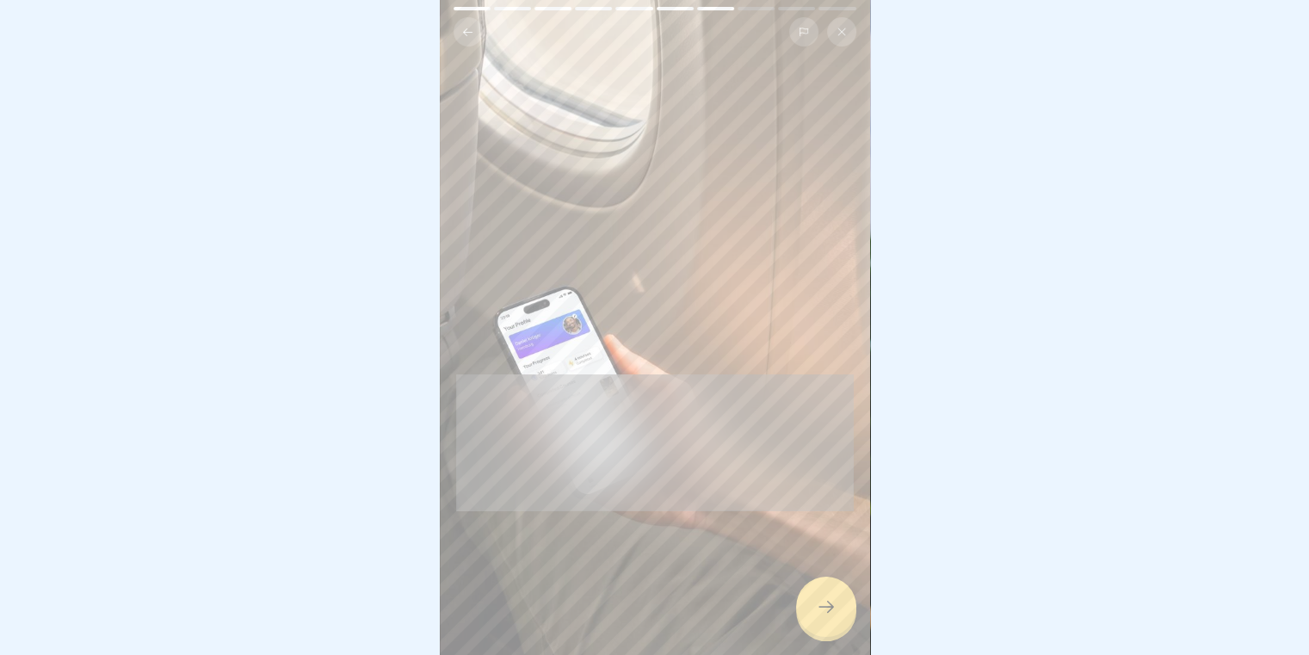
click at [823, 616] on icon at bounding box center [826, 606] width 21 height 21
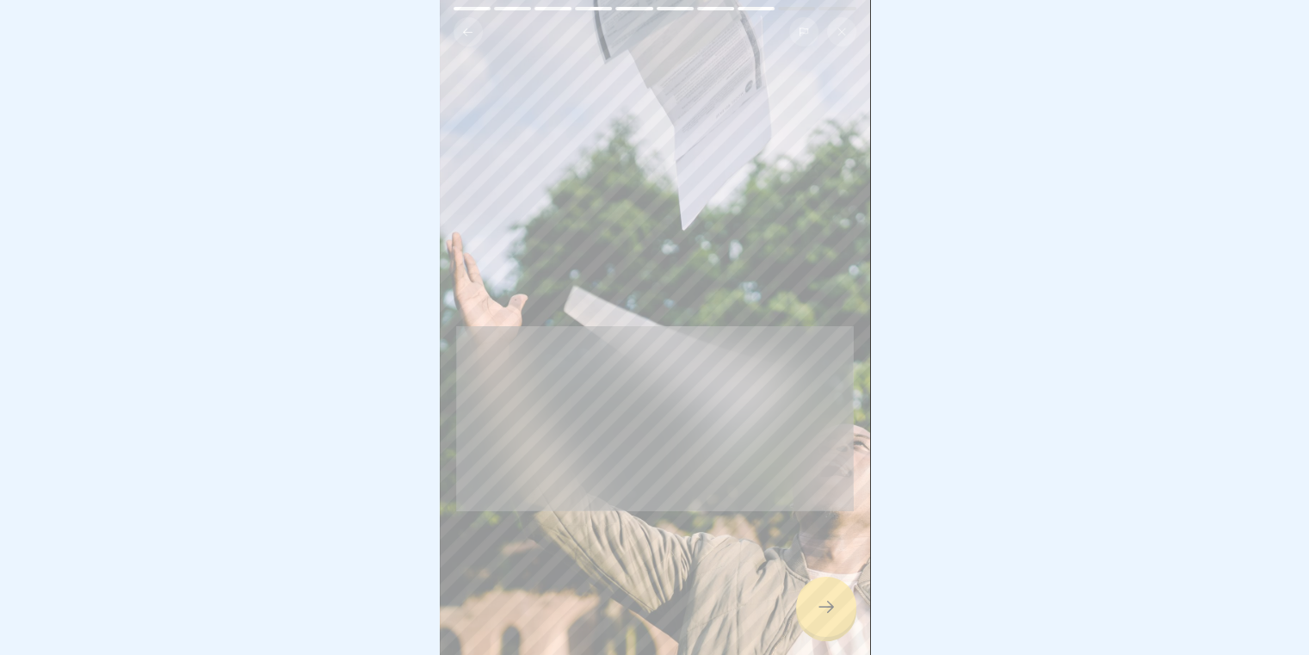
click at [823, 616] on icon at bounding box center [826, 606] width 21 height 21
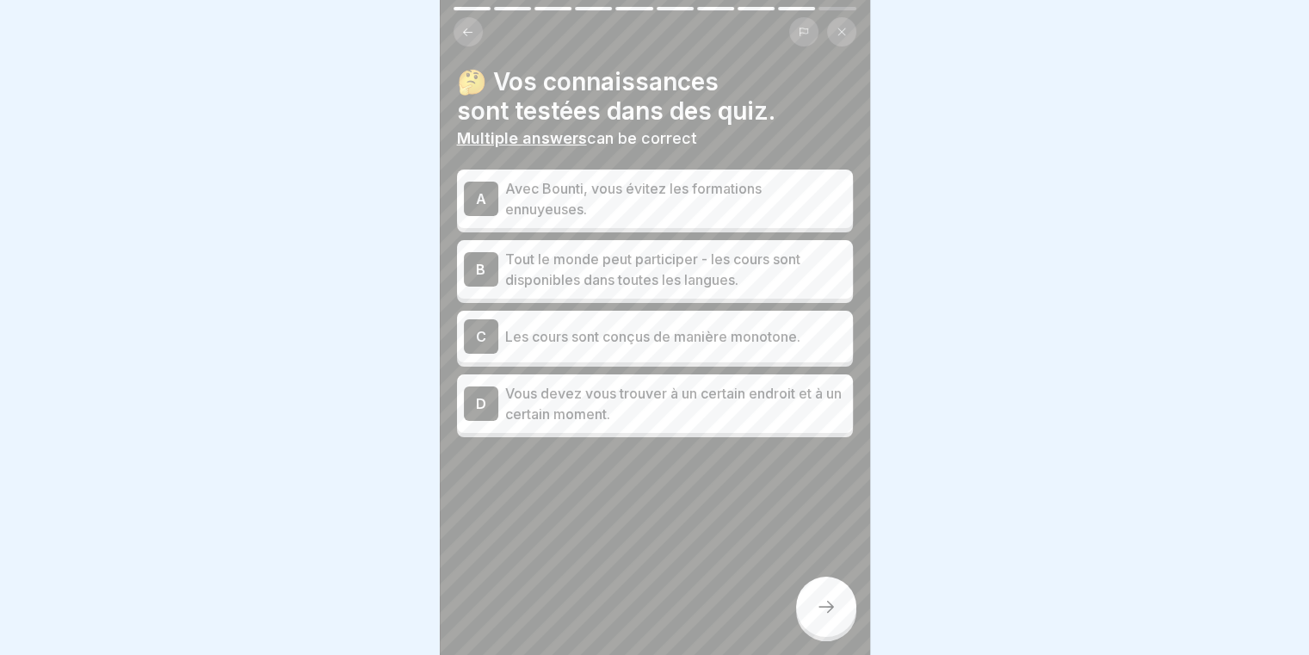
click at [585, 228] on div "A Avec Bounti, vous évitez les formations ennuyeuses. B Tout le monde peut part…" at bounding box center [655, 305] width 396 height 263
click at [688, 229] on div "A Avec Bounti, vous évitez les formations ennuyeuses. B Tout le monde peut part…" at bounding box center [655, 305] width 396 height 263
click at [692, 211] on p "Avec Bounti, vous évitez les formations ennuyeuses." at bounding box center [675, 198] width 341 height 41
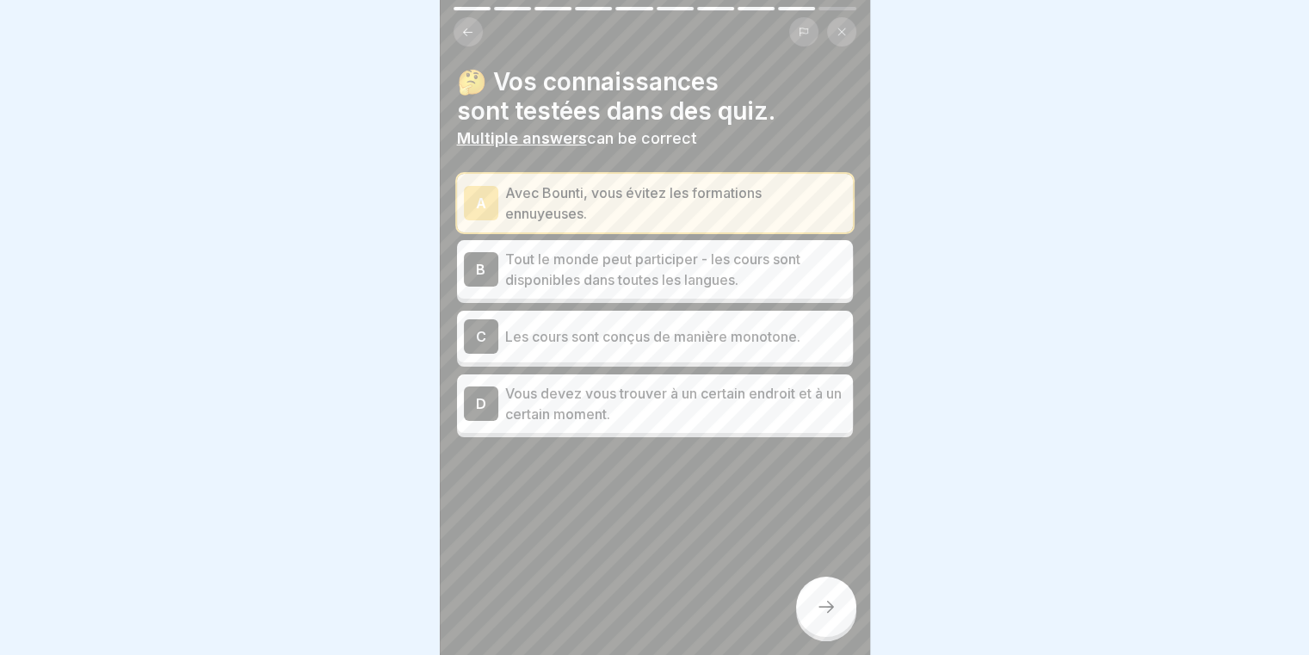
click at [824, 617] on icon at bounding box center [826, 606] width 21 height 21
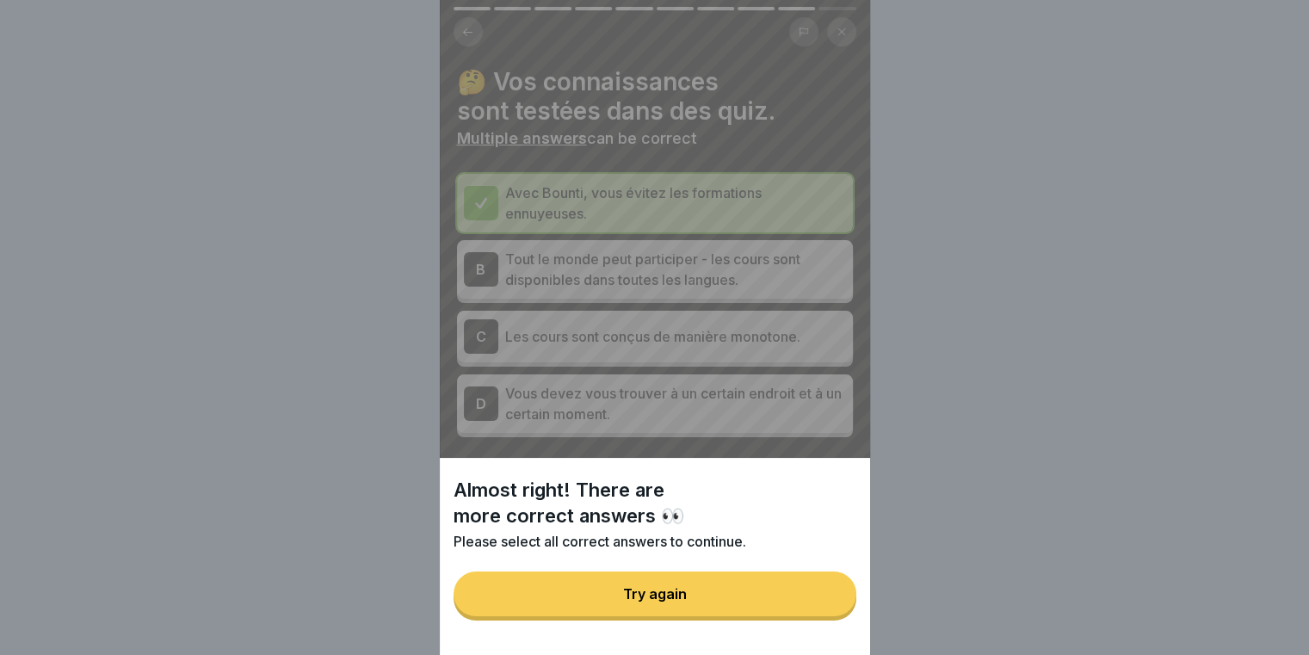
click at [824, 615] on button "Try again" at bounding box center [654, 593] width 403 height 45
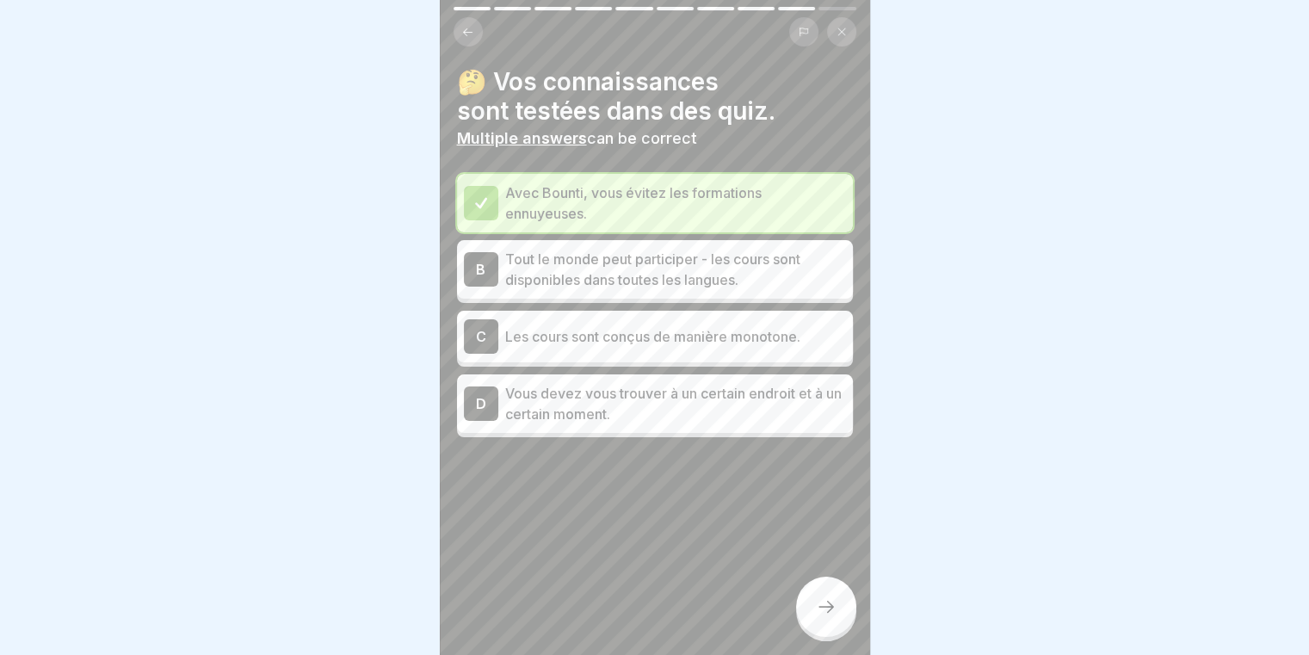
click at [824, 615] on icon at bounding box center [826, 606] width 21 height 21
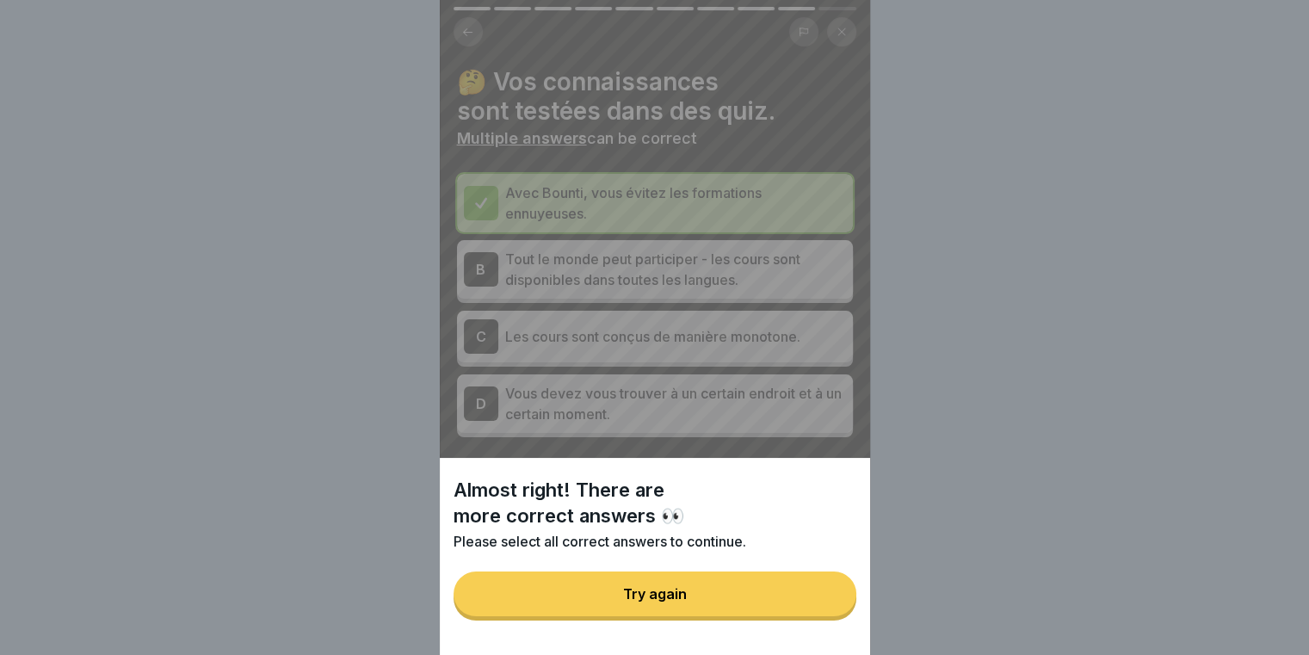
click at [824, 615] on button "Try again" at bounding box center [654, 593] width 403 height 45
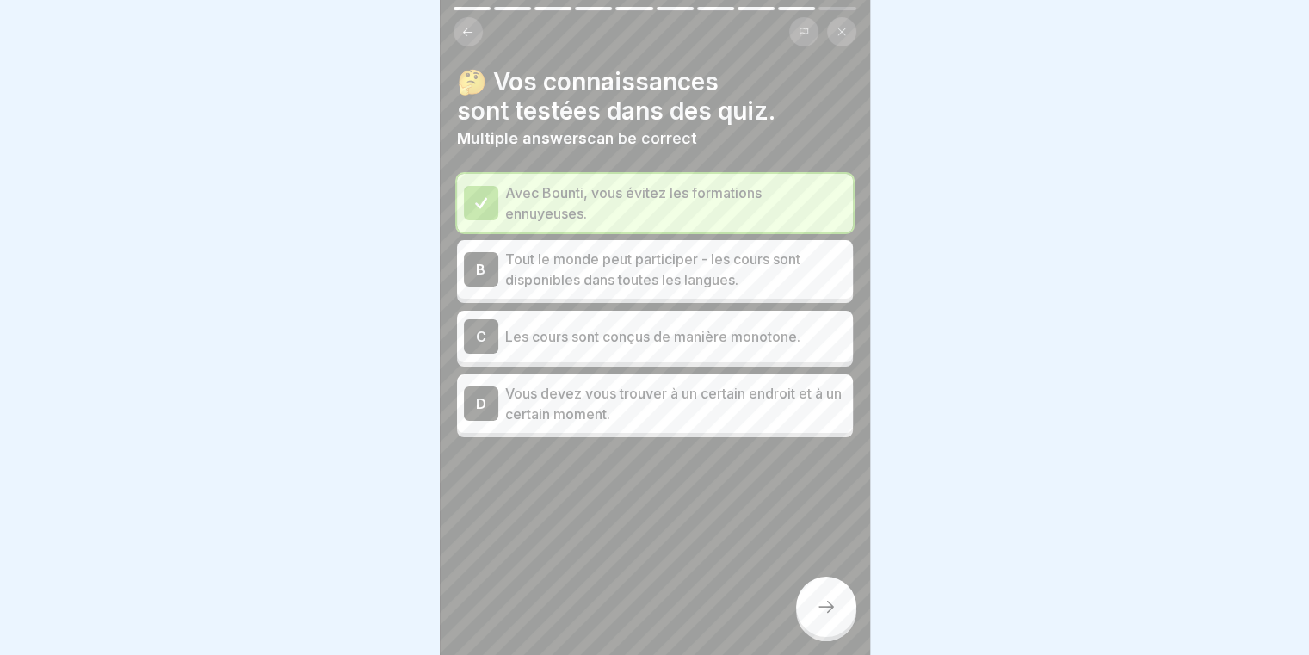
click at [824, 615] on icon at bounding box center [826, 606] width 21 height 21
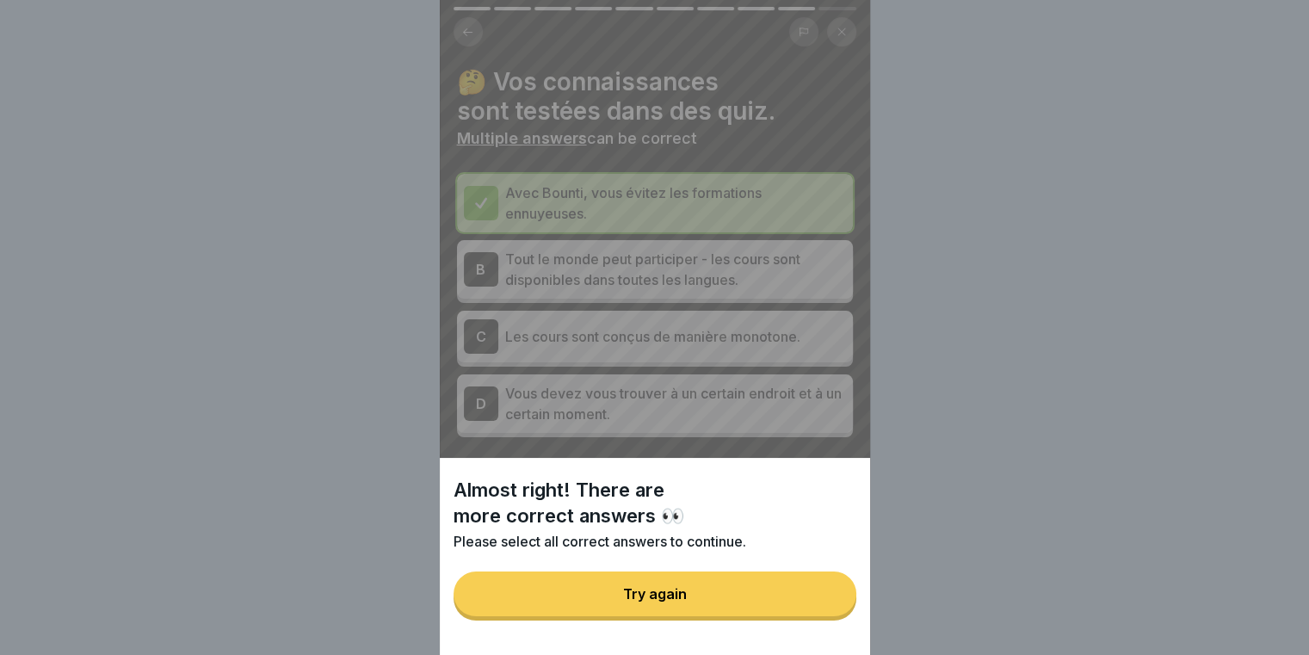
click at [824, 615] on button "Try again" at bounding box center [654, 593] width 403 height 45
click at [824, 615] on div "Almost right! There are more correct answers 👀 Please select all correct answer…" at bounding box center [655, 327] width 430 height 655
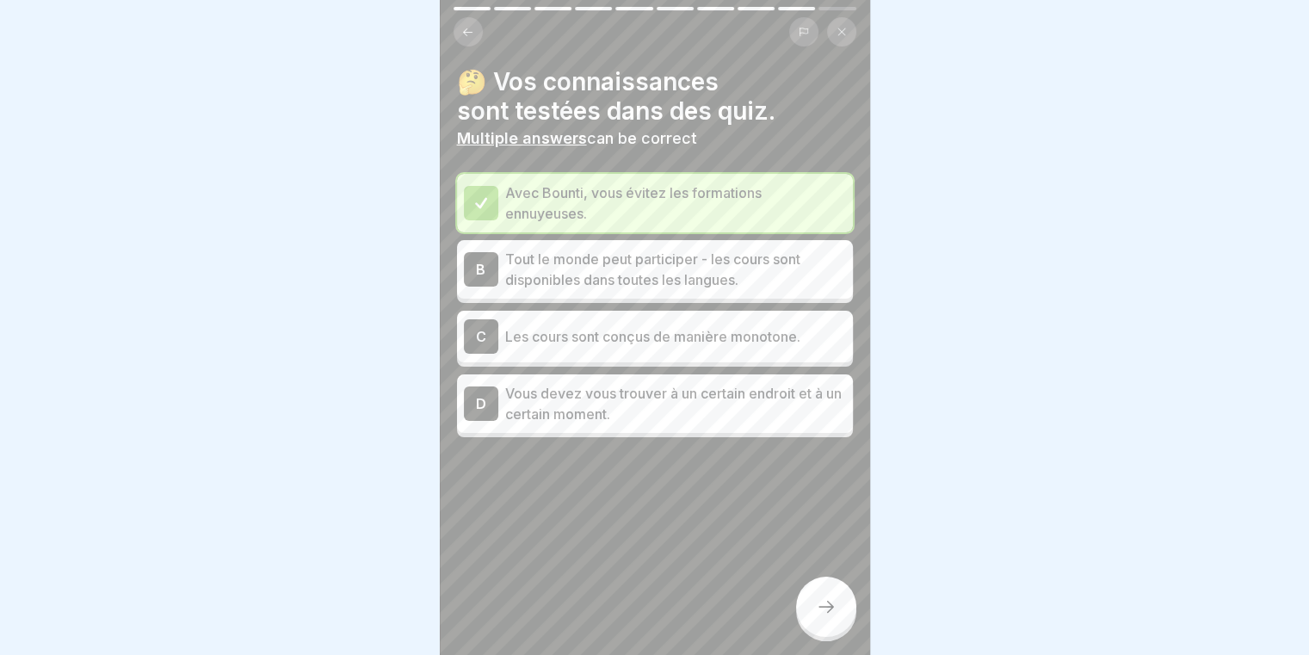
click at [840, 39] on button at bounding box center [841, 31] width 29 height 29
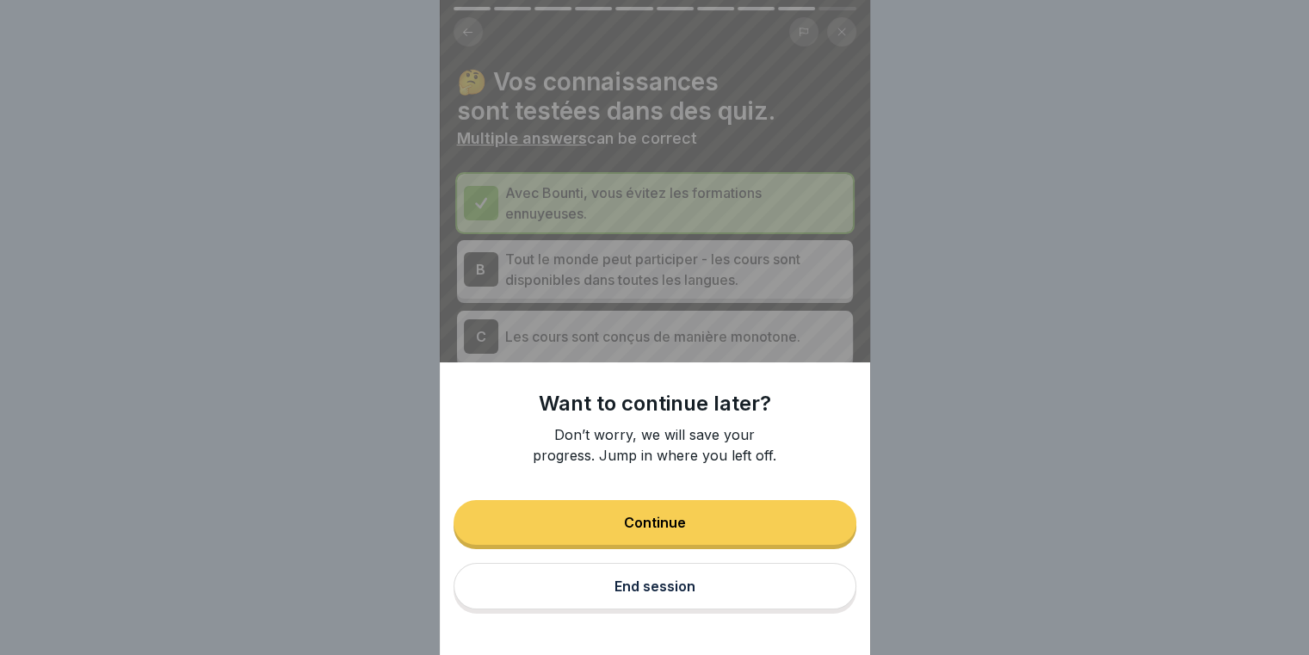
click at [637, 524] on button "Continue" at bounding box center [654, 522] width 403 height 45
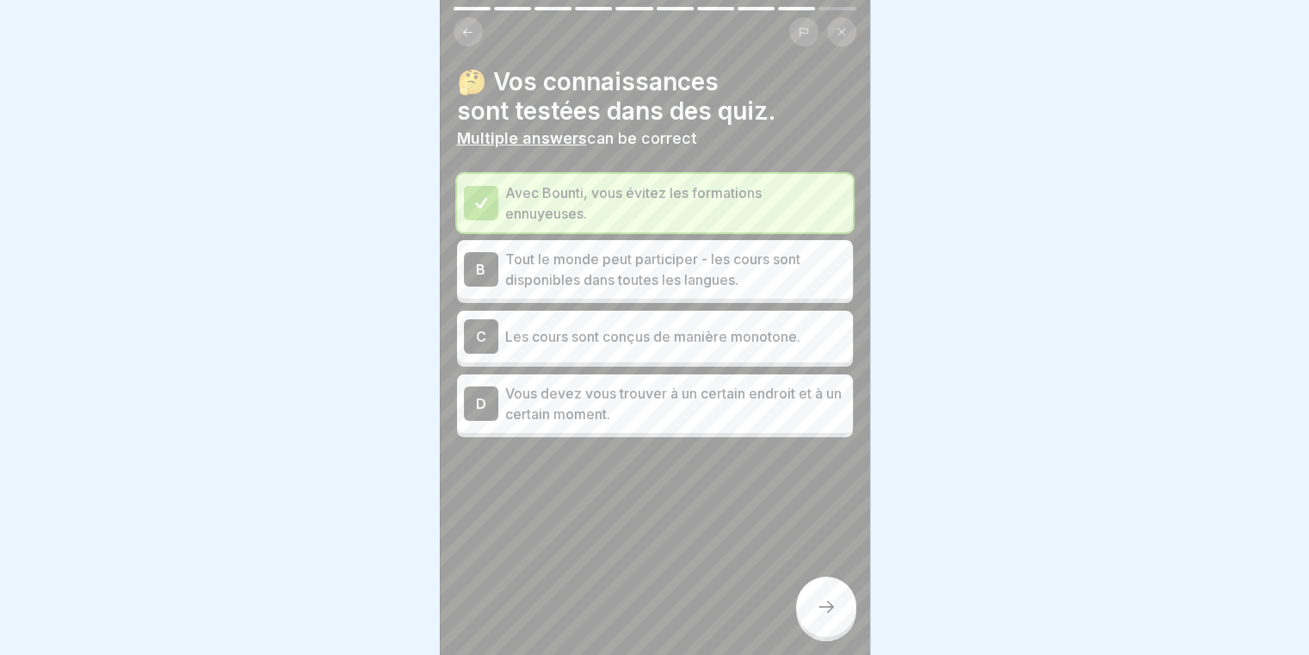
click at [834, 33] on button at bounding box center [841, 31] width 29 height 29
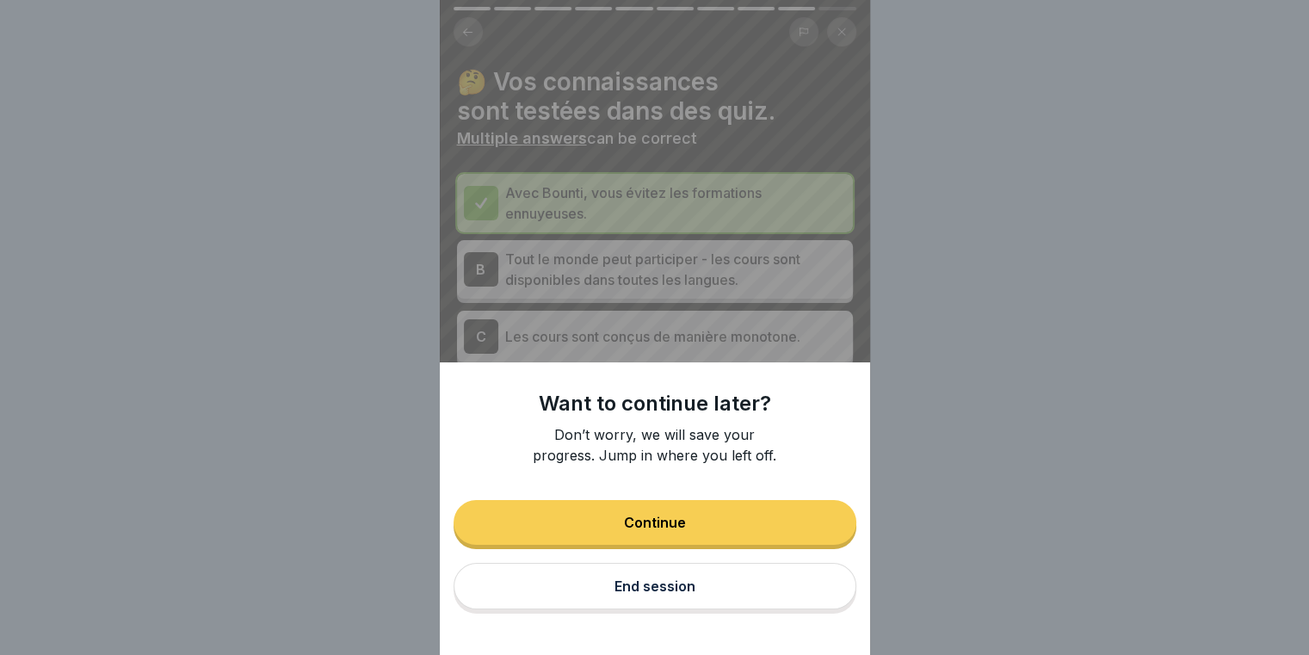
click at [640, 608] on button "End session" at bounding box center [654, 586] width 403 height 46
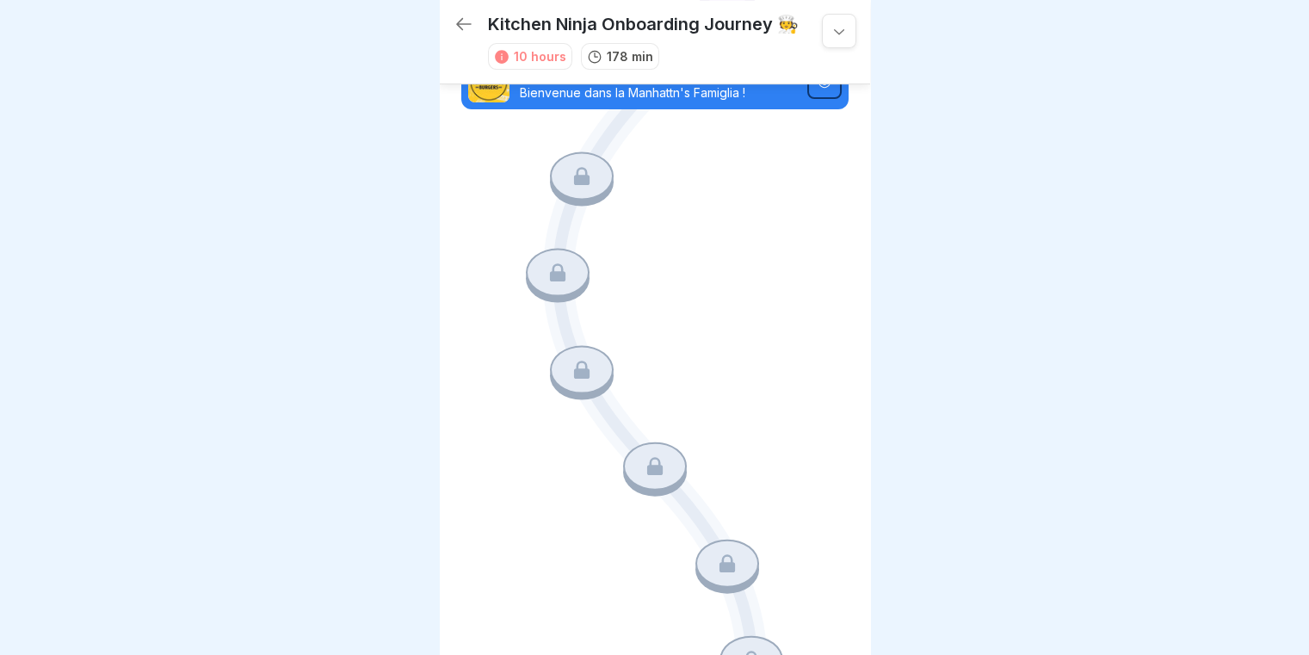
scroll to position [371, 0]
